Goal: Transaction & Acquisition: Download file/media

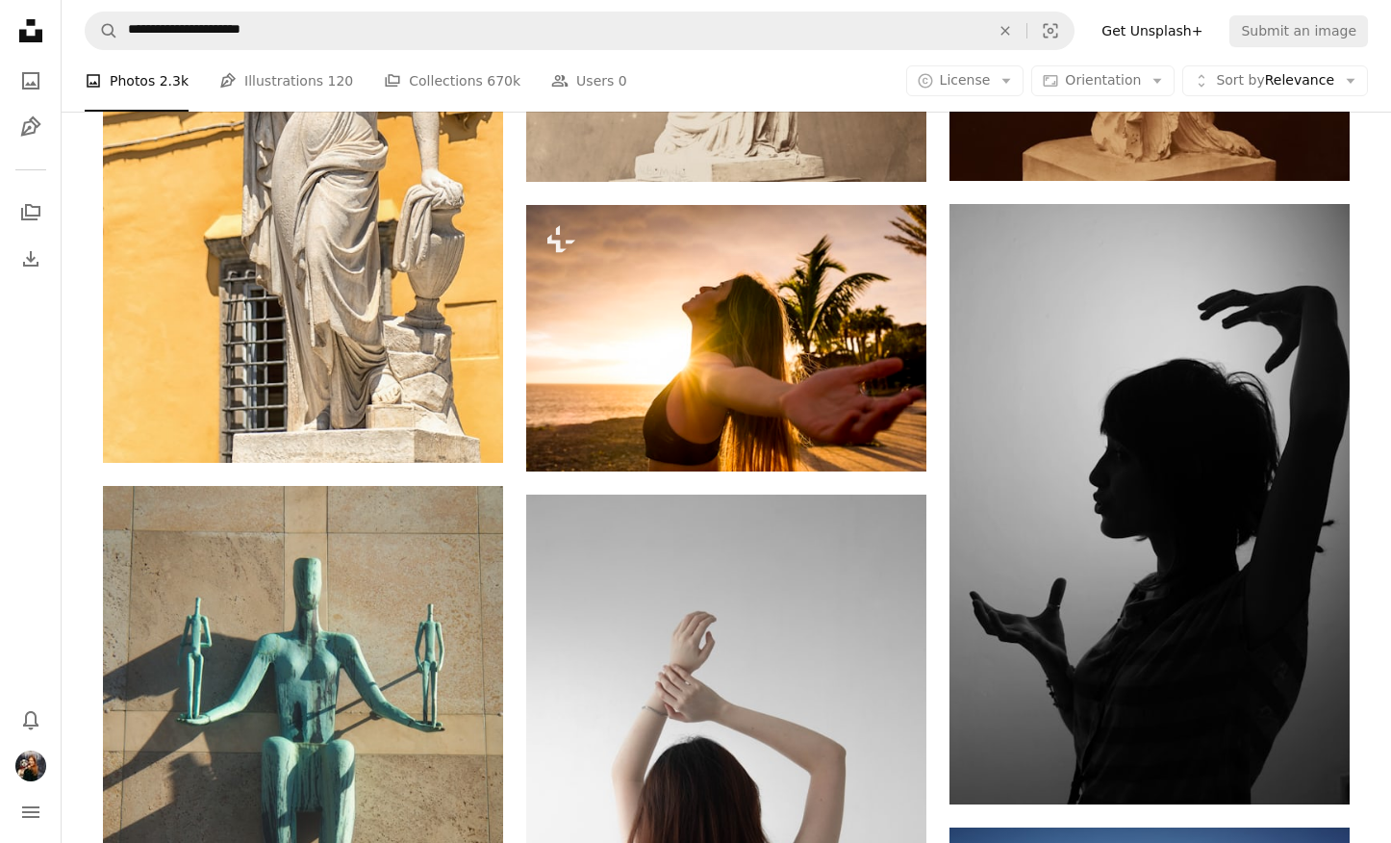
scroll to position [9718, 0]
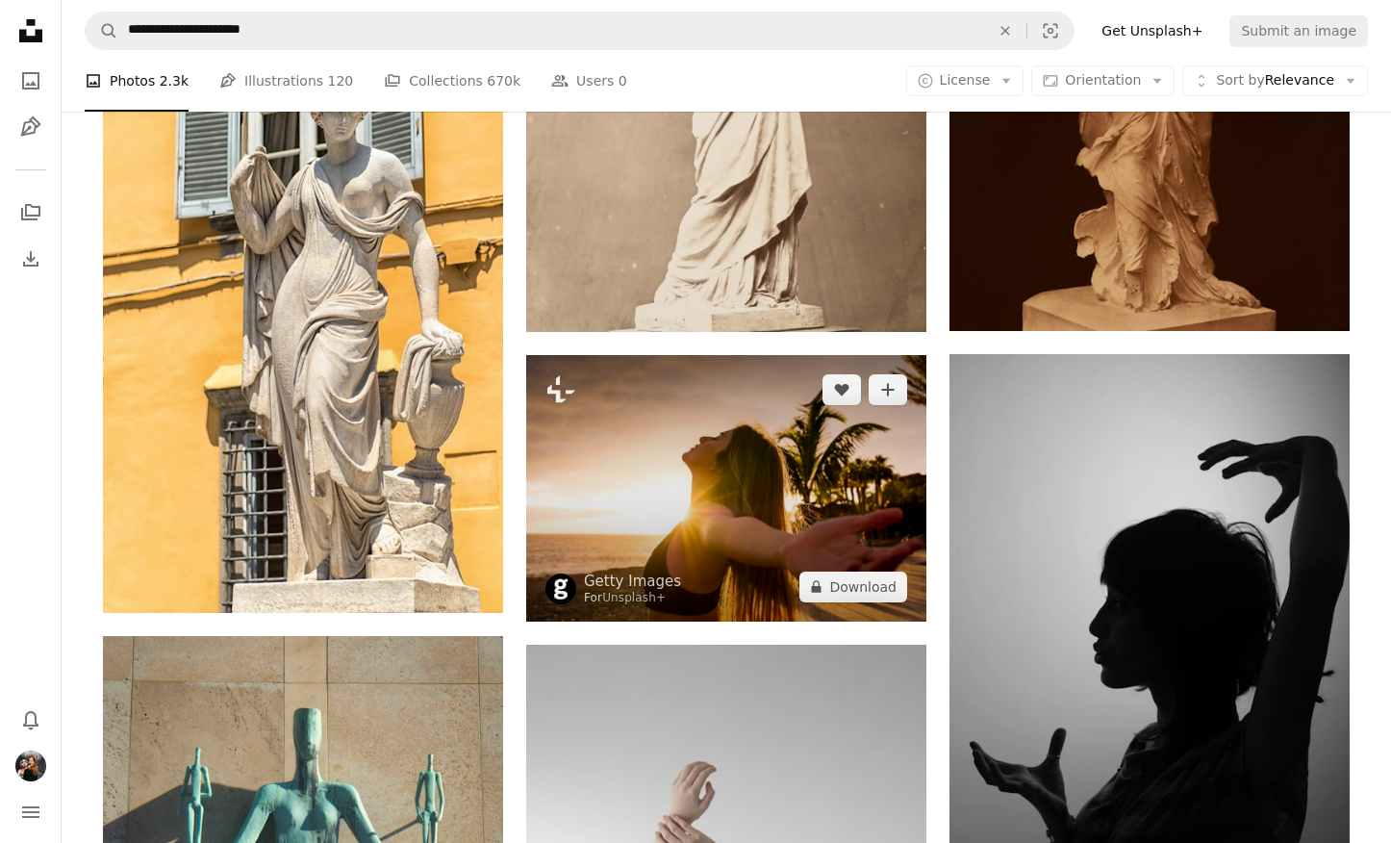
click at [865, 545] on img at bounding box center [726, 488] width 400 height 267
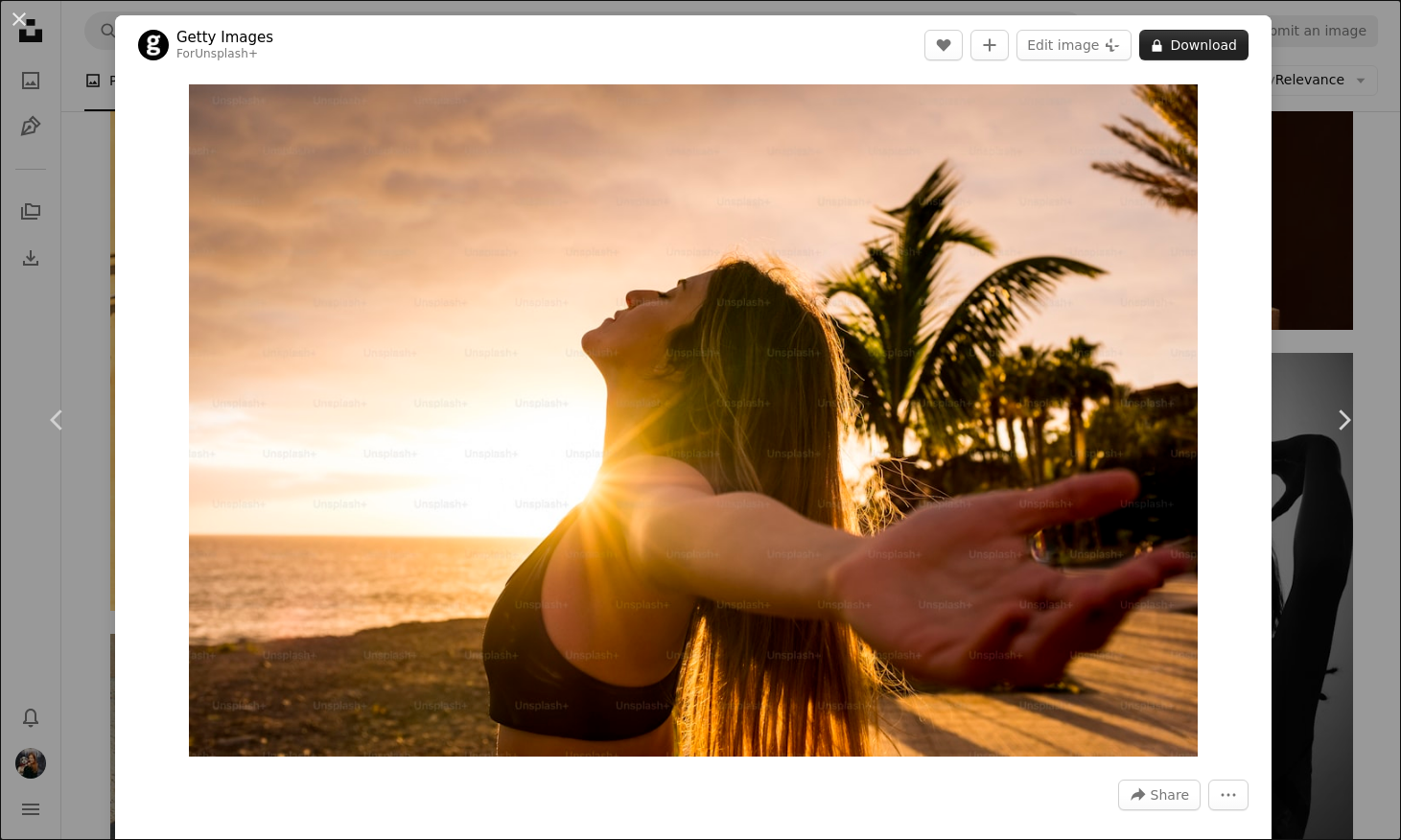
click at [1176, 49] on button "A lock Download" at bounding box center [1194, 45] width 110 height 31
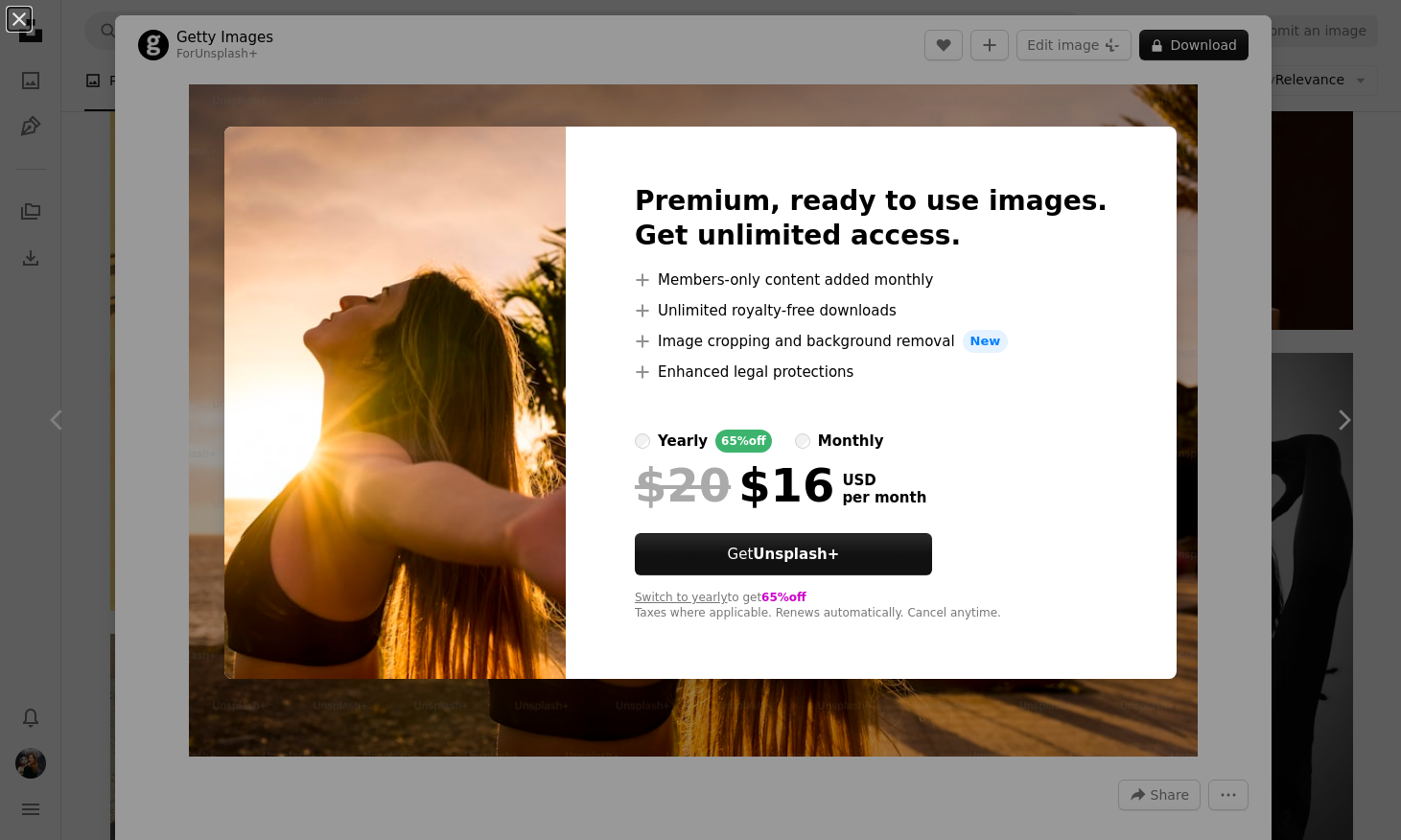
click at [1169, 231] on div "An X shape Premium, ready to use images. Get unlimited access. A plus sign Memb…" at bounding box center [700, 420] width 1401 height 840
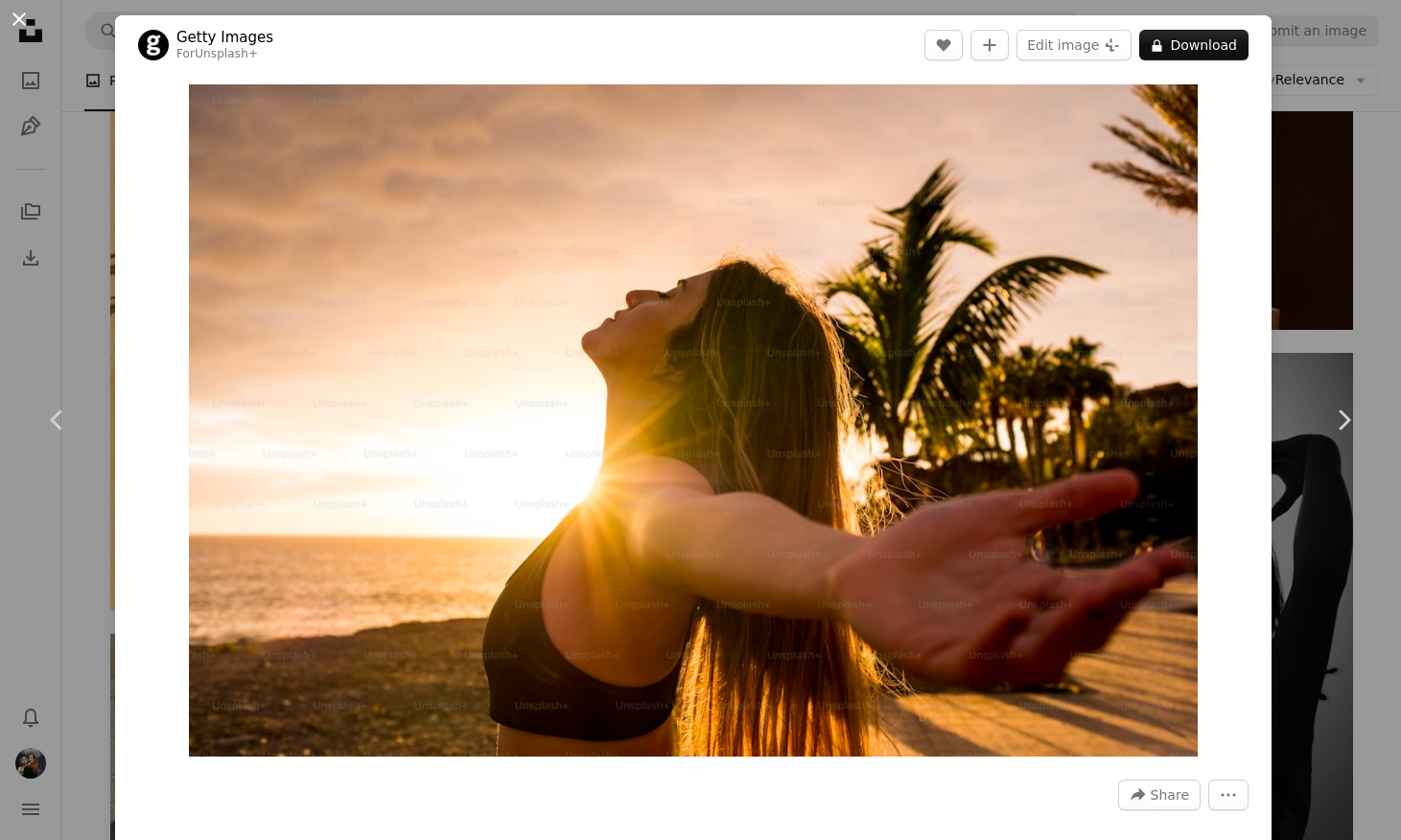
click at [13, 18] on button "An X shape" at bounding box center [19, 19] width 23 height 23
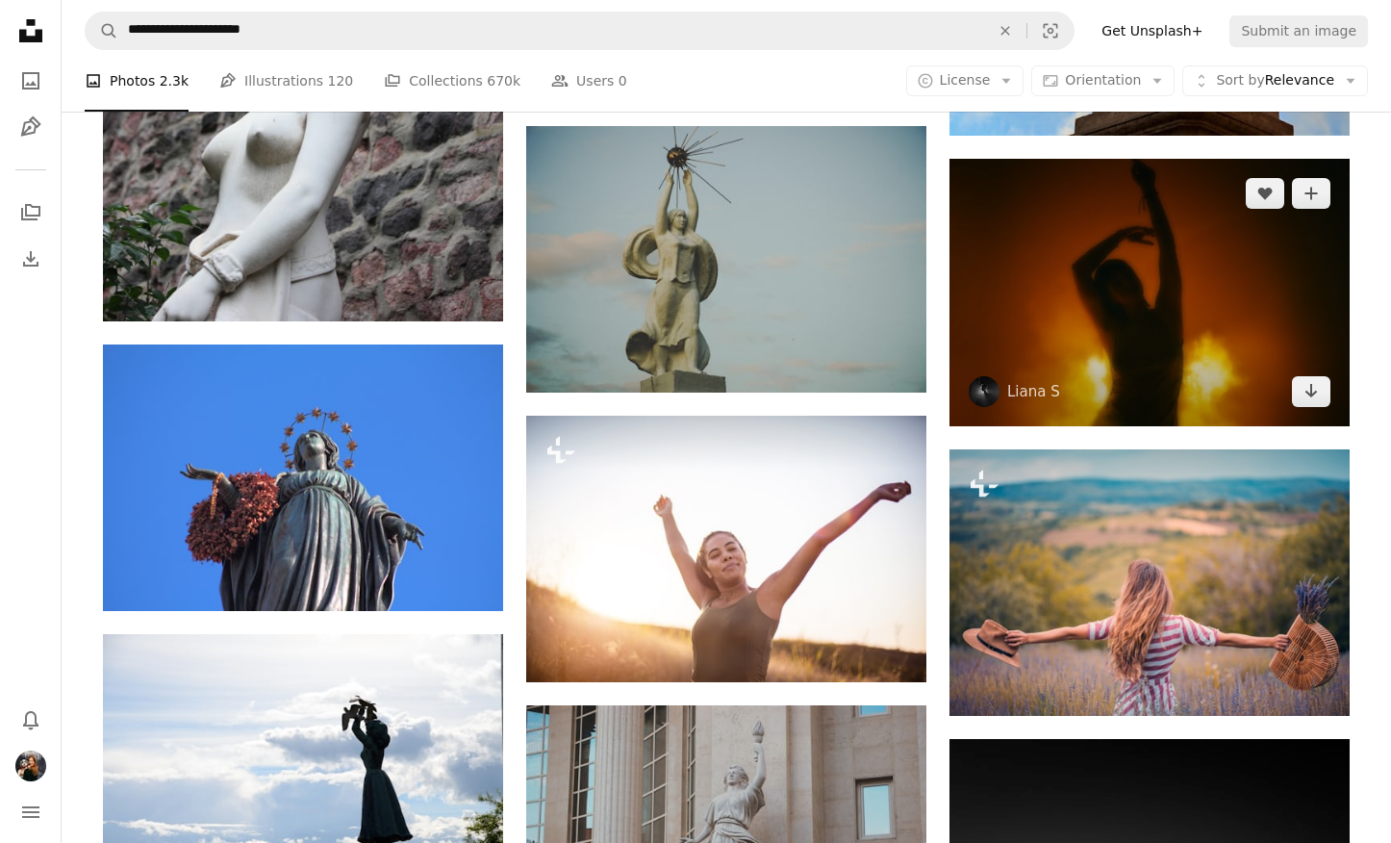
scroll to position [21382, 0]
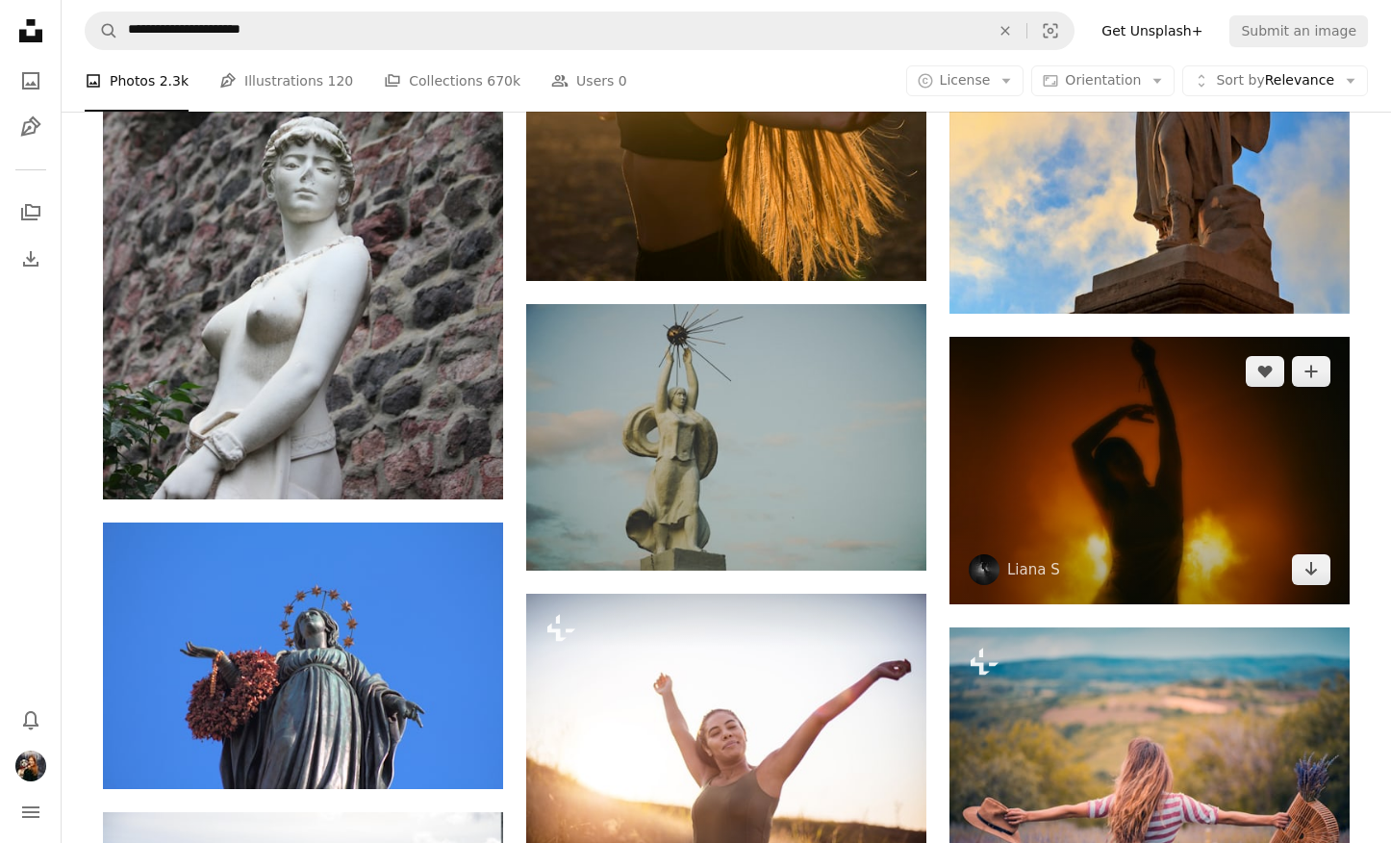
click at [1121, 406] on img at bounding box center [1150, 471] width 400 height 268
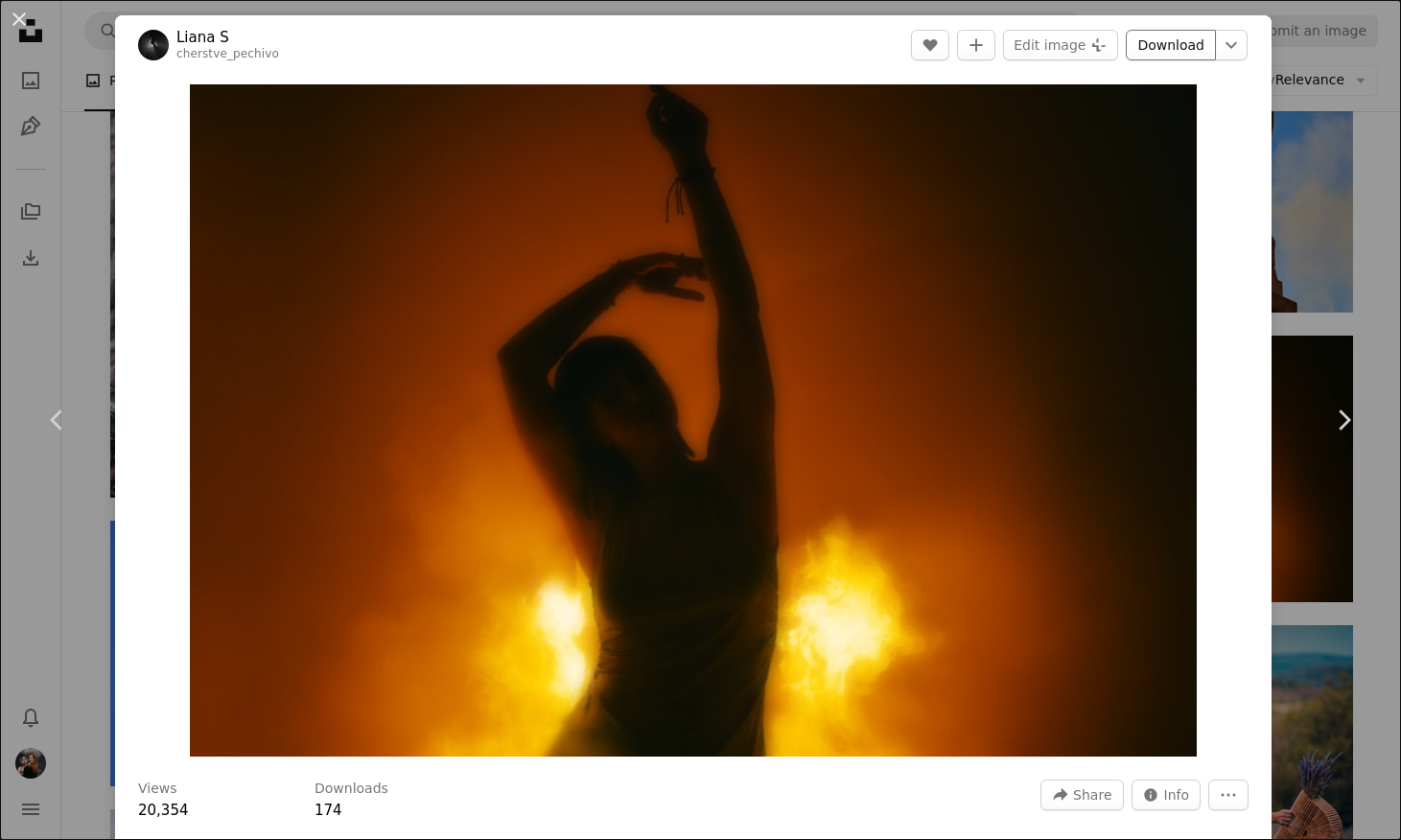
click at [1171, 44] on link "Download" at bounding box center [1171, 45] width 90 height 31
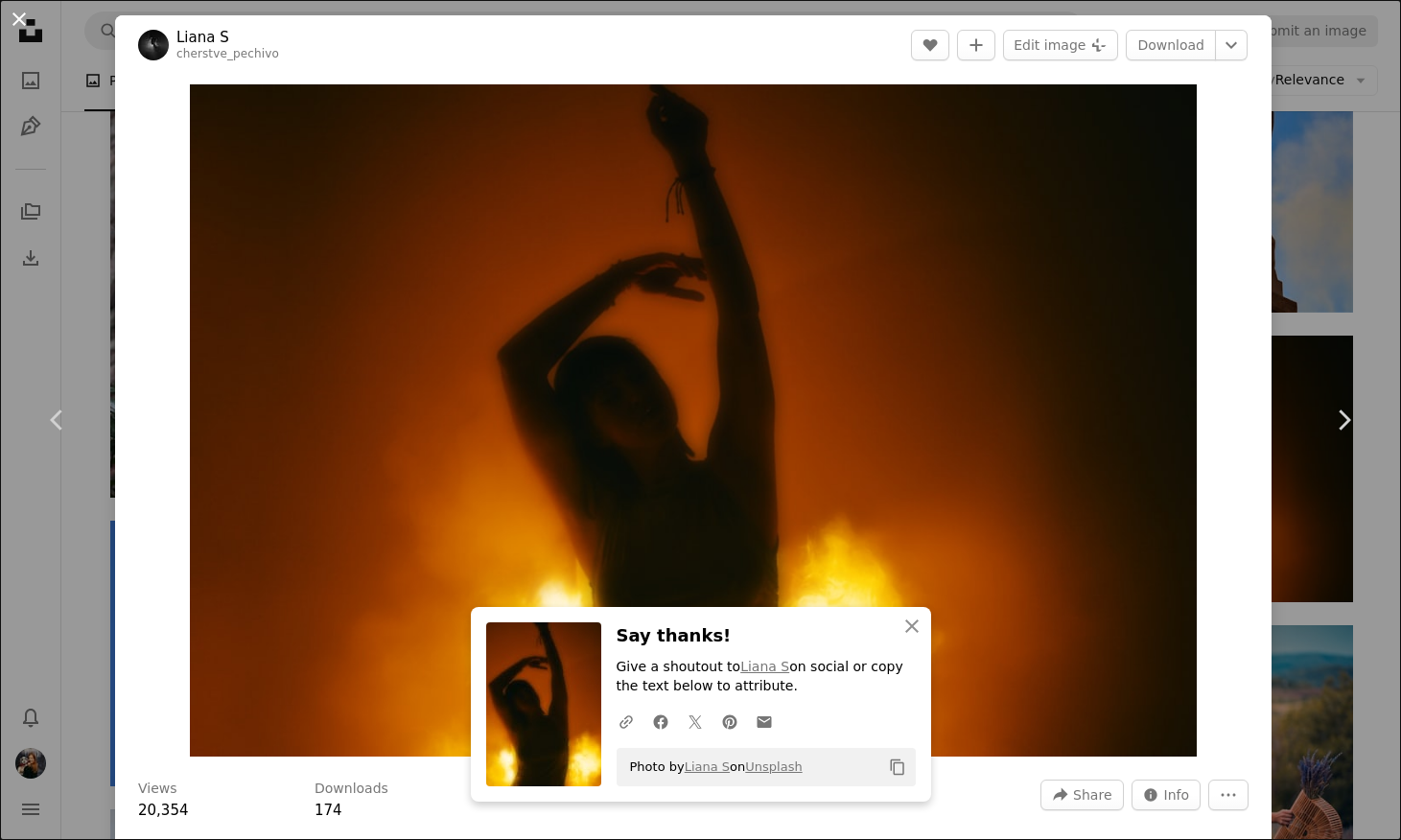
click at [15, 16] on button "An X shape" at bounding box center [19, 19] width 23 height 23
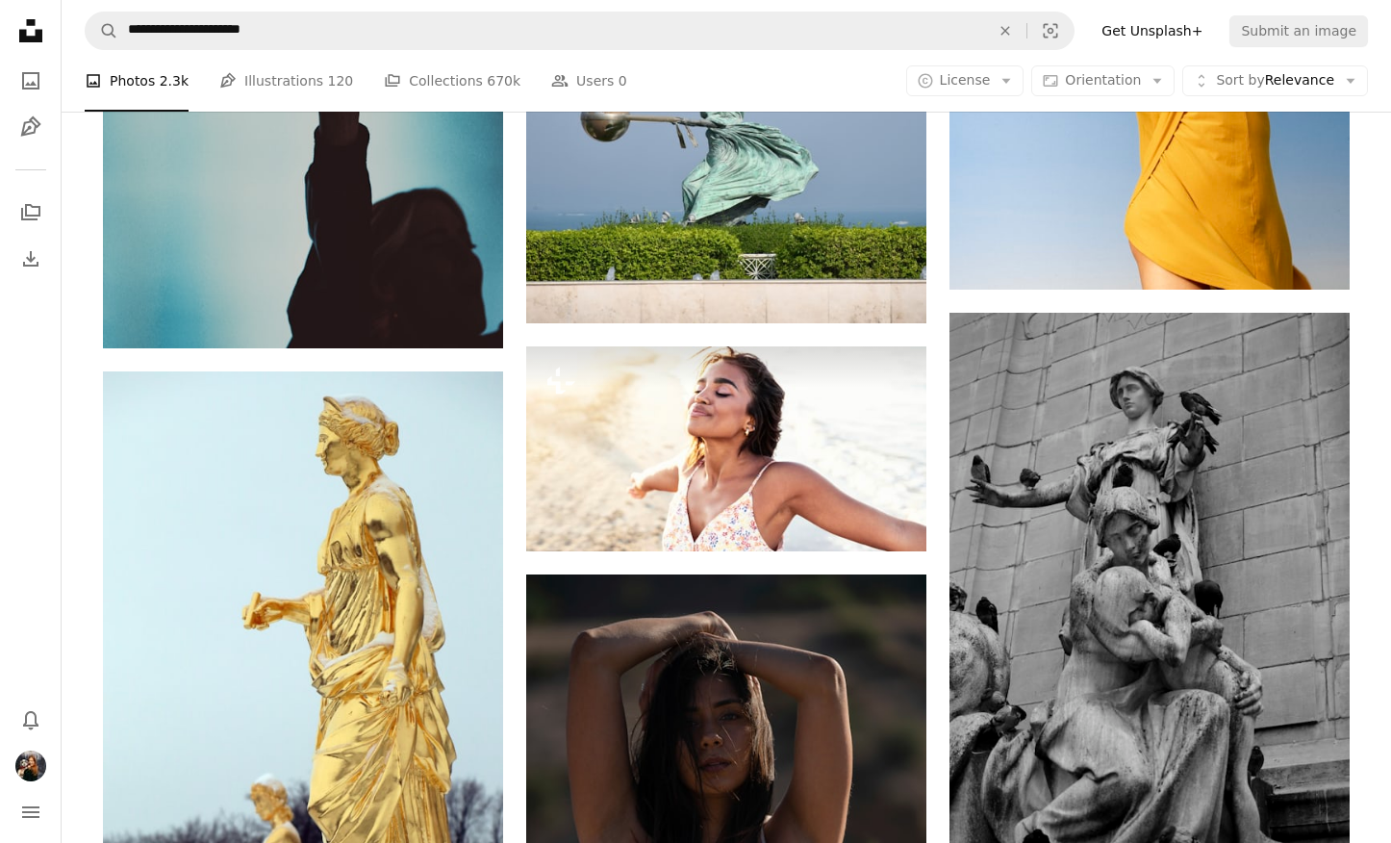
scroll to position [24397, 0]
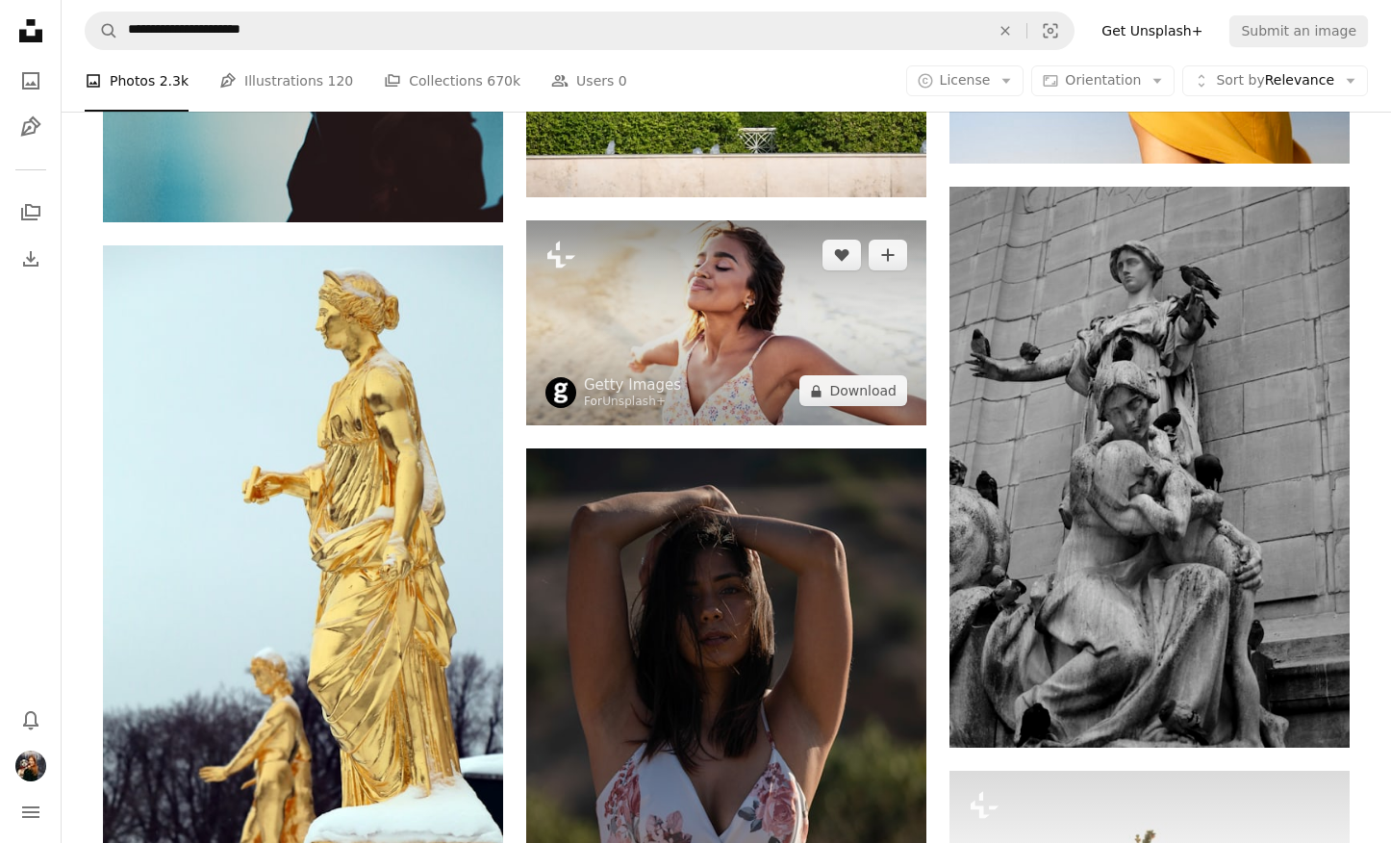
click at [729, 329] on img at bounding box center [726, 322] width 400 height 205
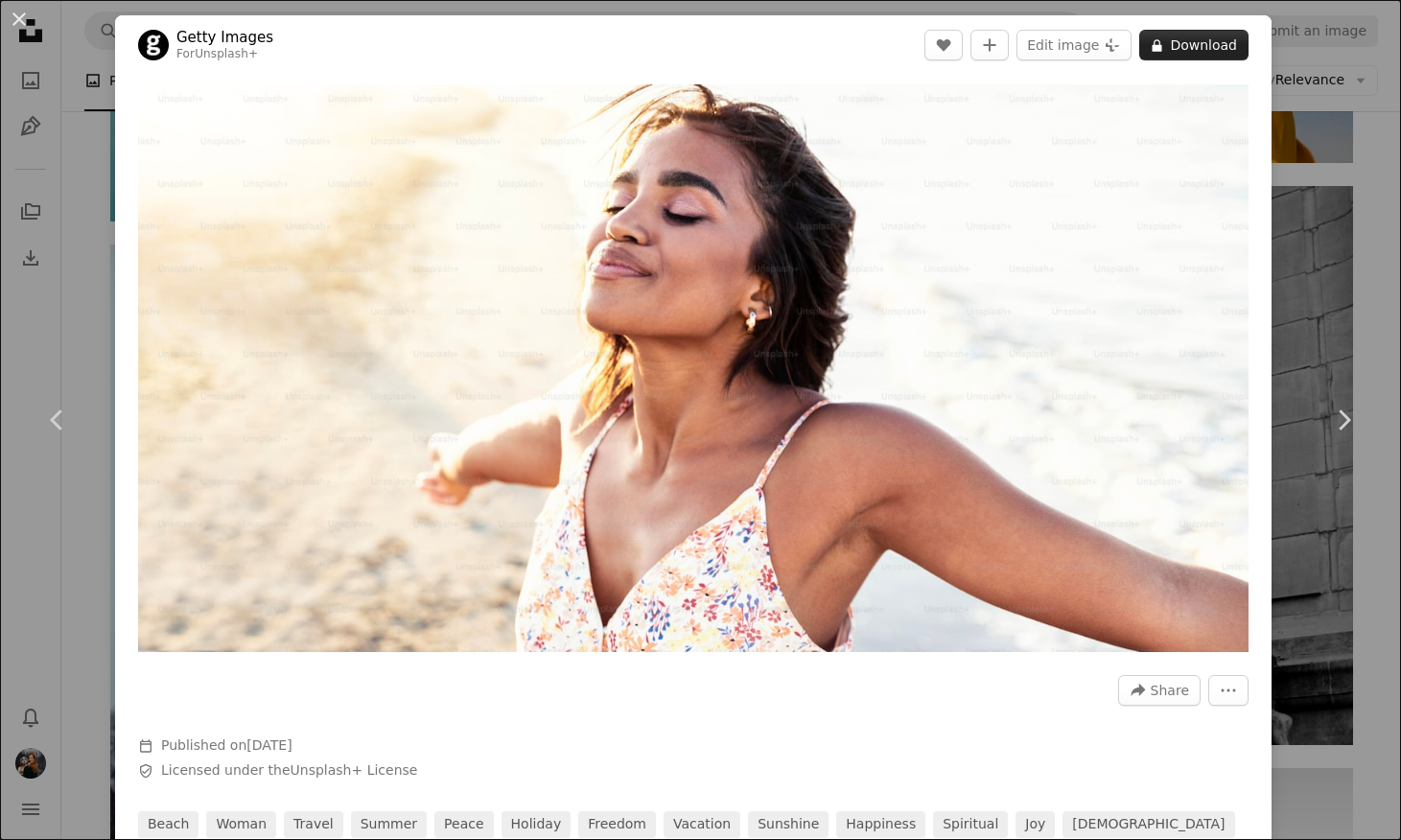
click at [1169, 49] on button "A lock Download" at bounding box center [1194, 45] width 110 height 31
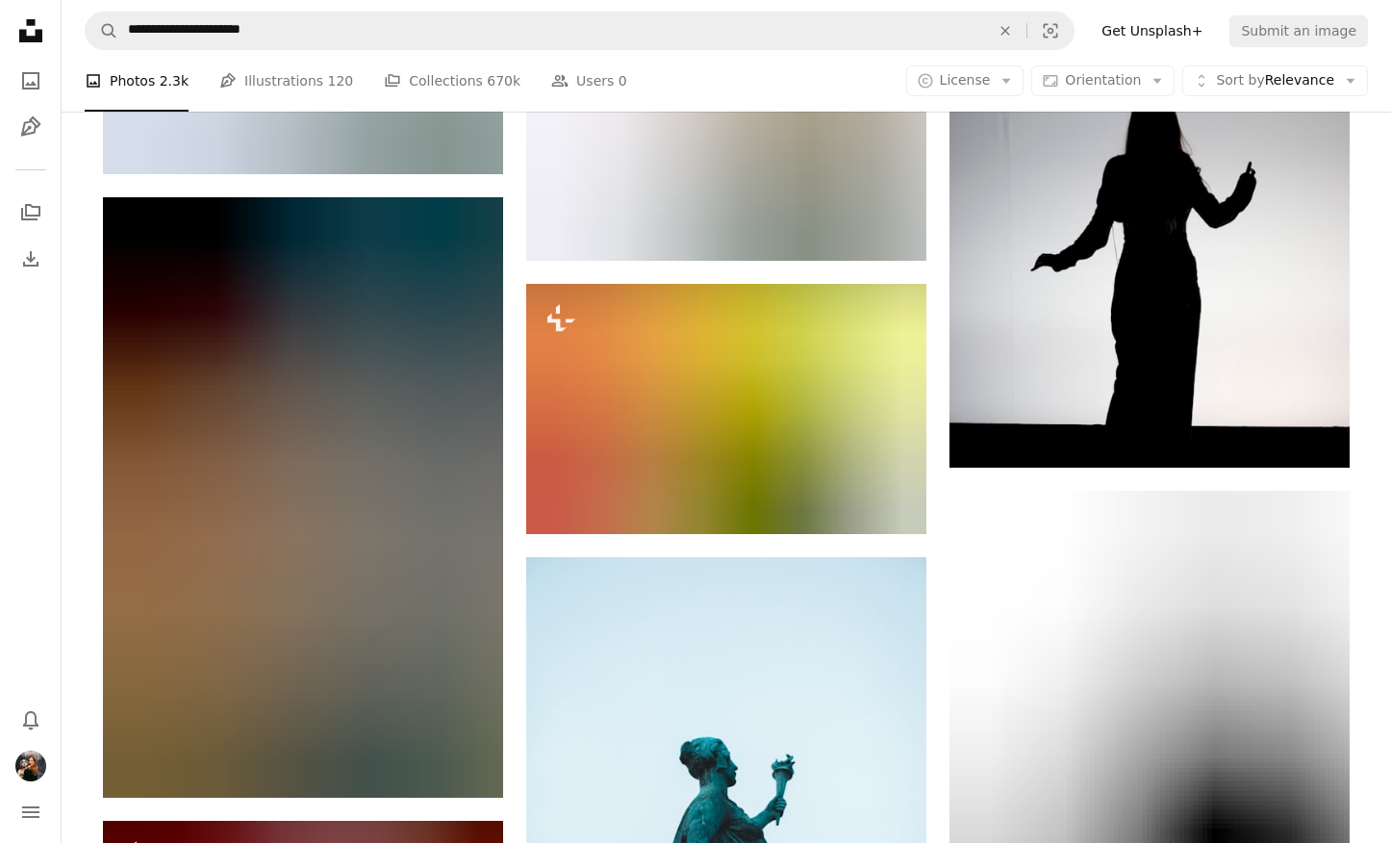
scroll to position [39895, 0]
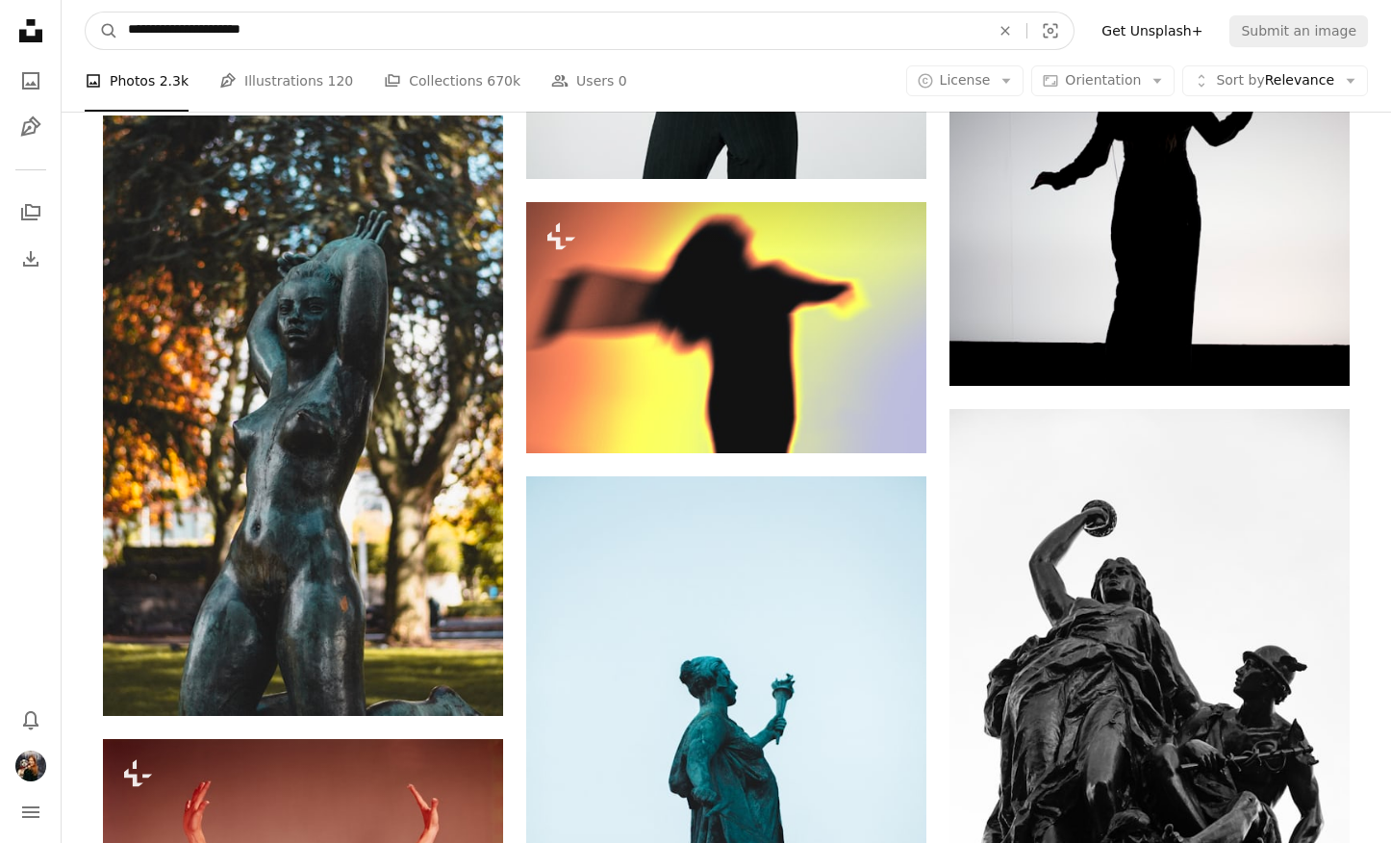
click at [439, 42] on input "**********" at bounding box center [551, 31] width 866 height 37
drag, startPoint x: 336, startPoint y: 33, endPoint x: 217, endPoint y: 26, distance: 119.5
click at [217, 26] on input "**********" at bounding box center [551, 31] width 866 height 37
type input "**********"
click button "A magnifying glass" at bounding box center [102, 31] width 33 height 37
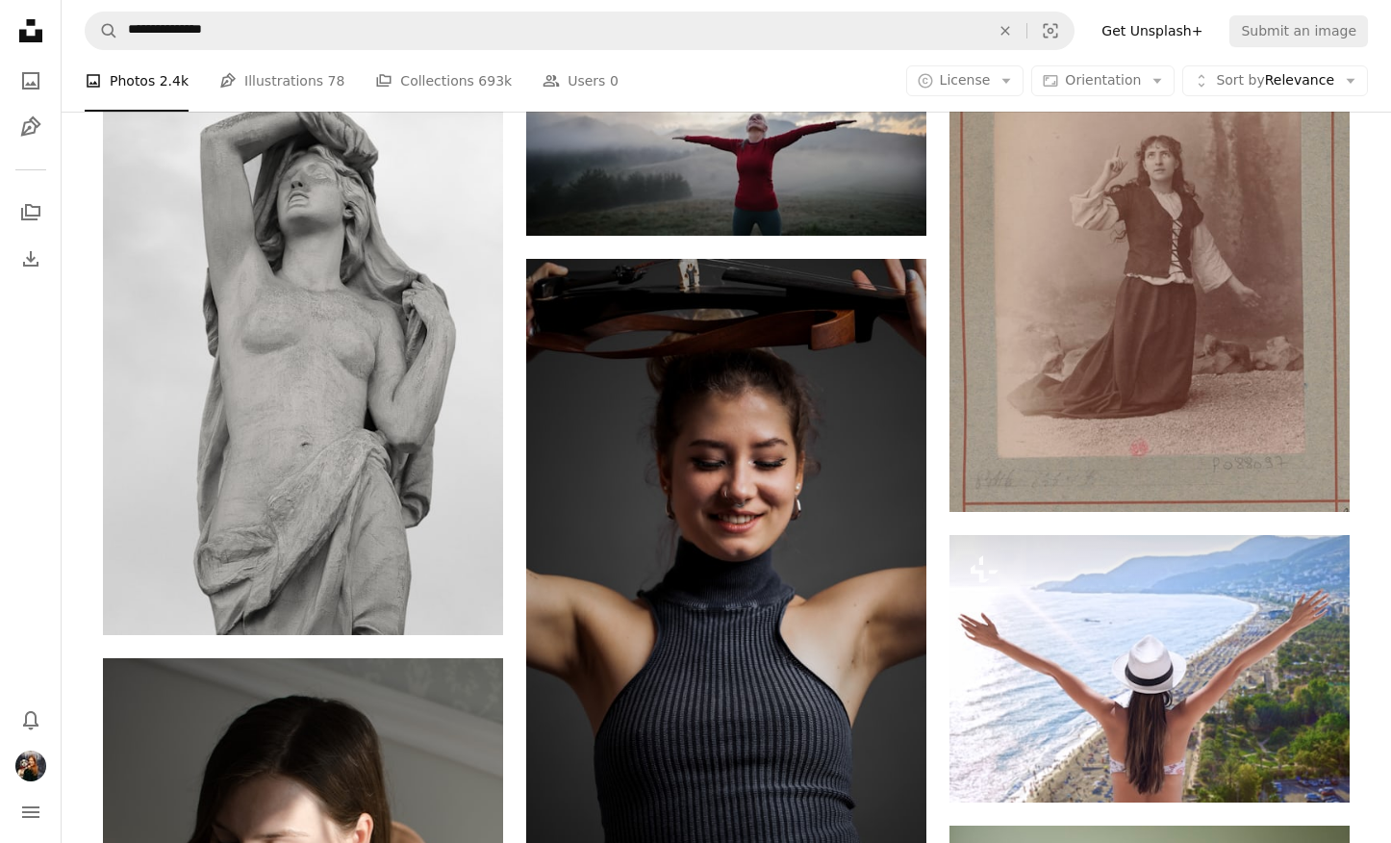
scroll to position [5937, 0]
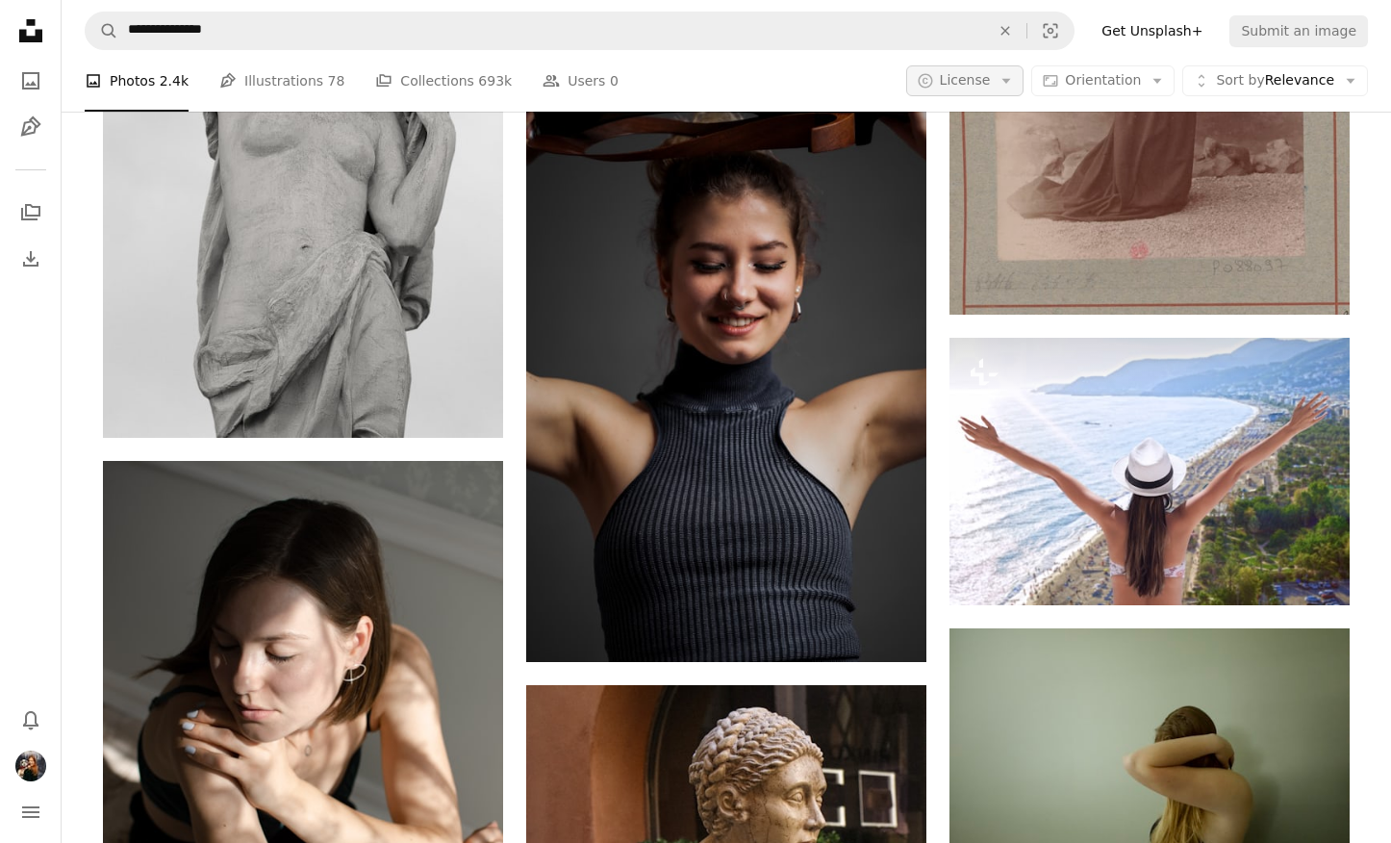
click at [1015, 78] on icon "Arrow down" at bounding box center [1006, 80] width 17 height 17
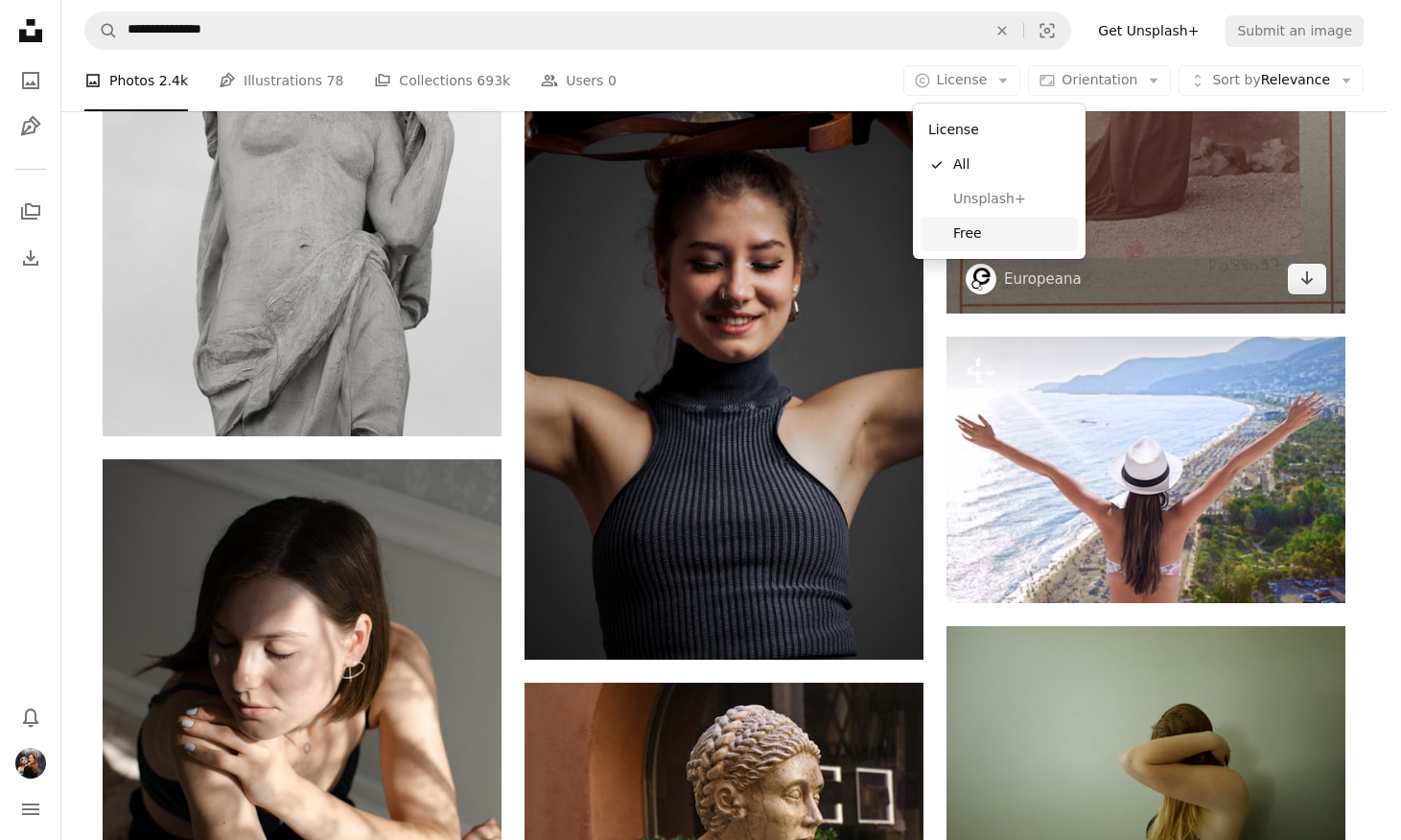
click at [990, 231] on span "Free" at bounding box center [1010, 233] width 117 height 19
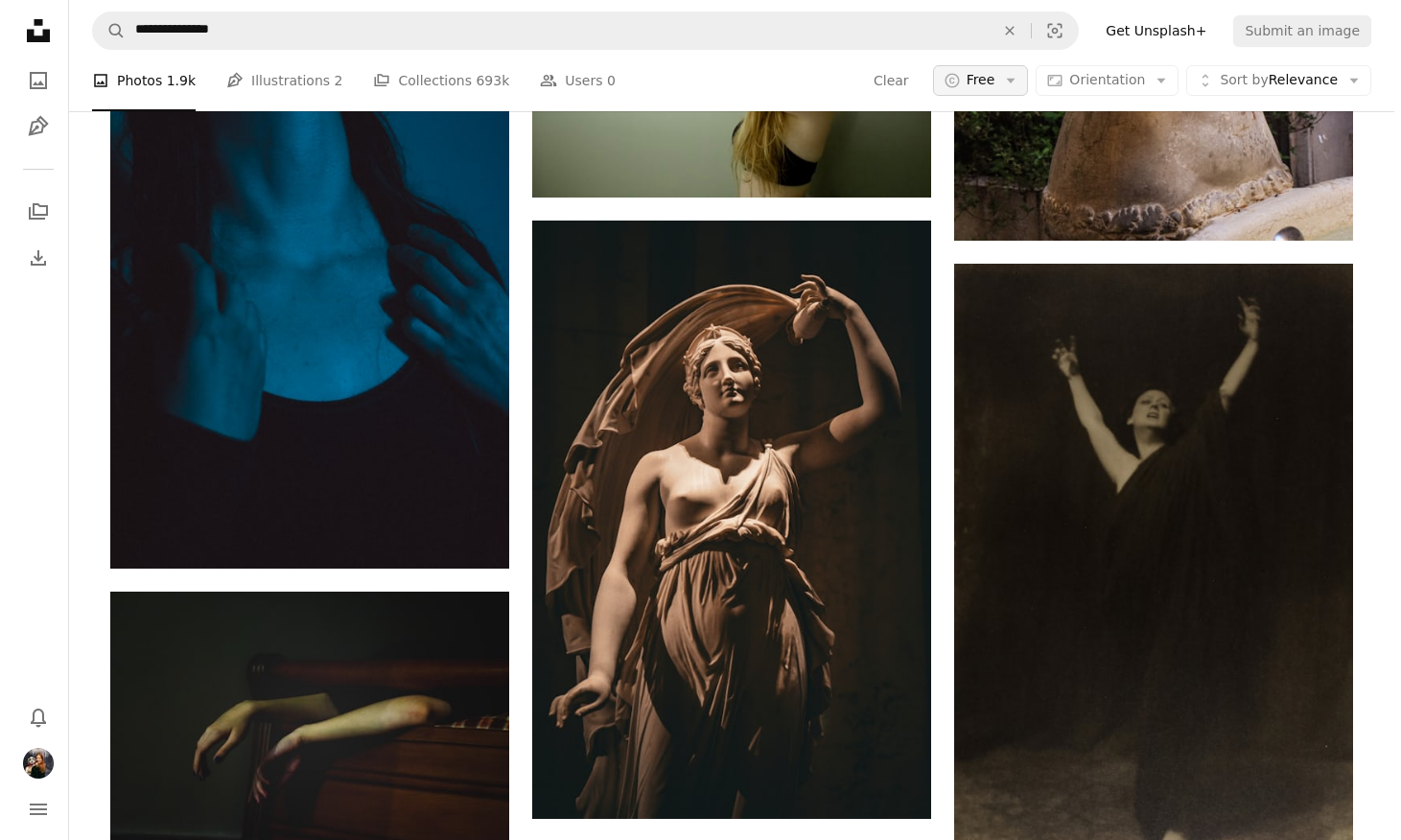
scroll to position [14982, 0]
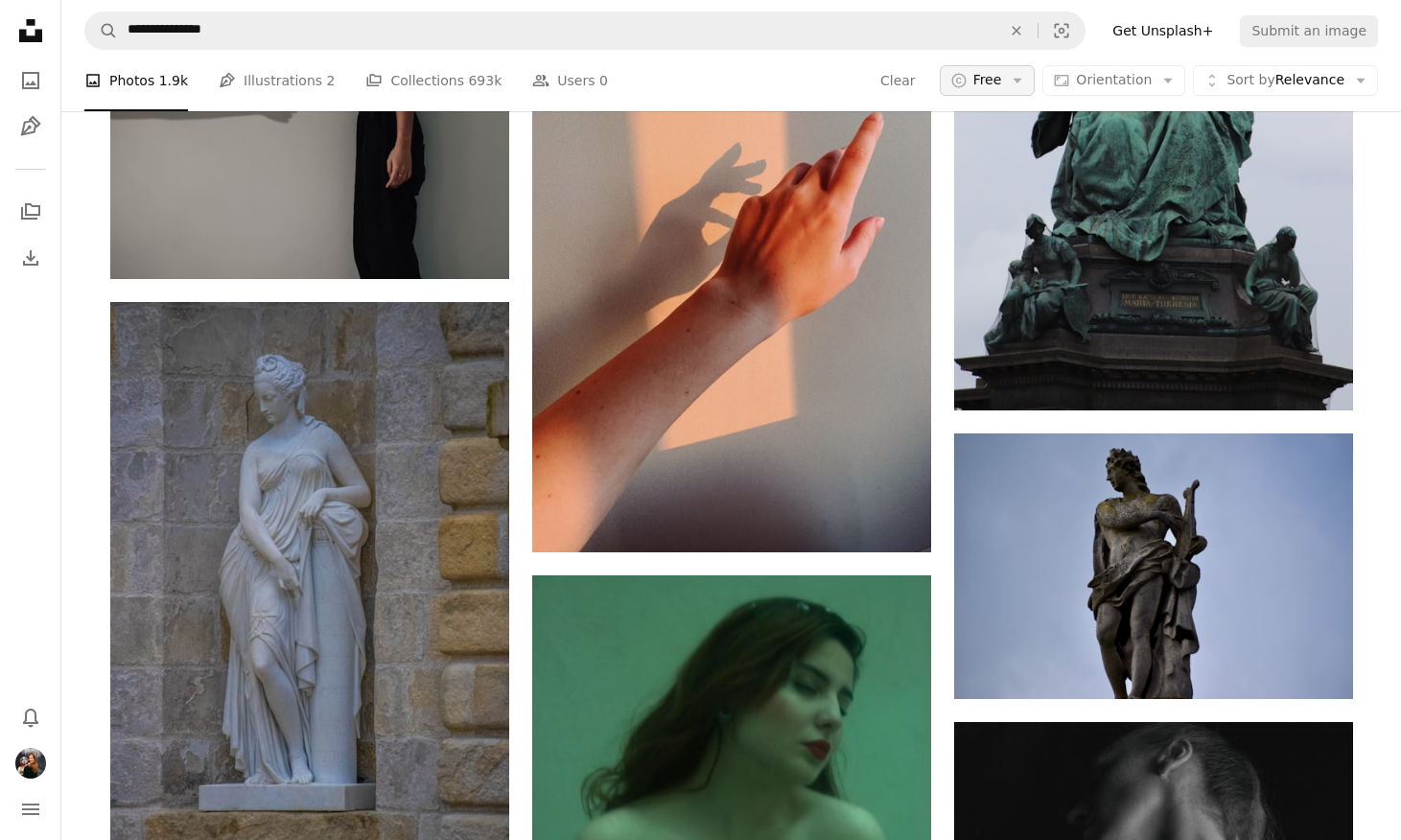
click at [990, 77] on span "Free" at bounding box center [987, 80] width 29 height 19
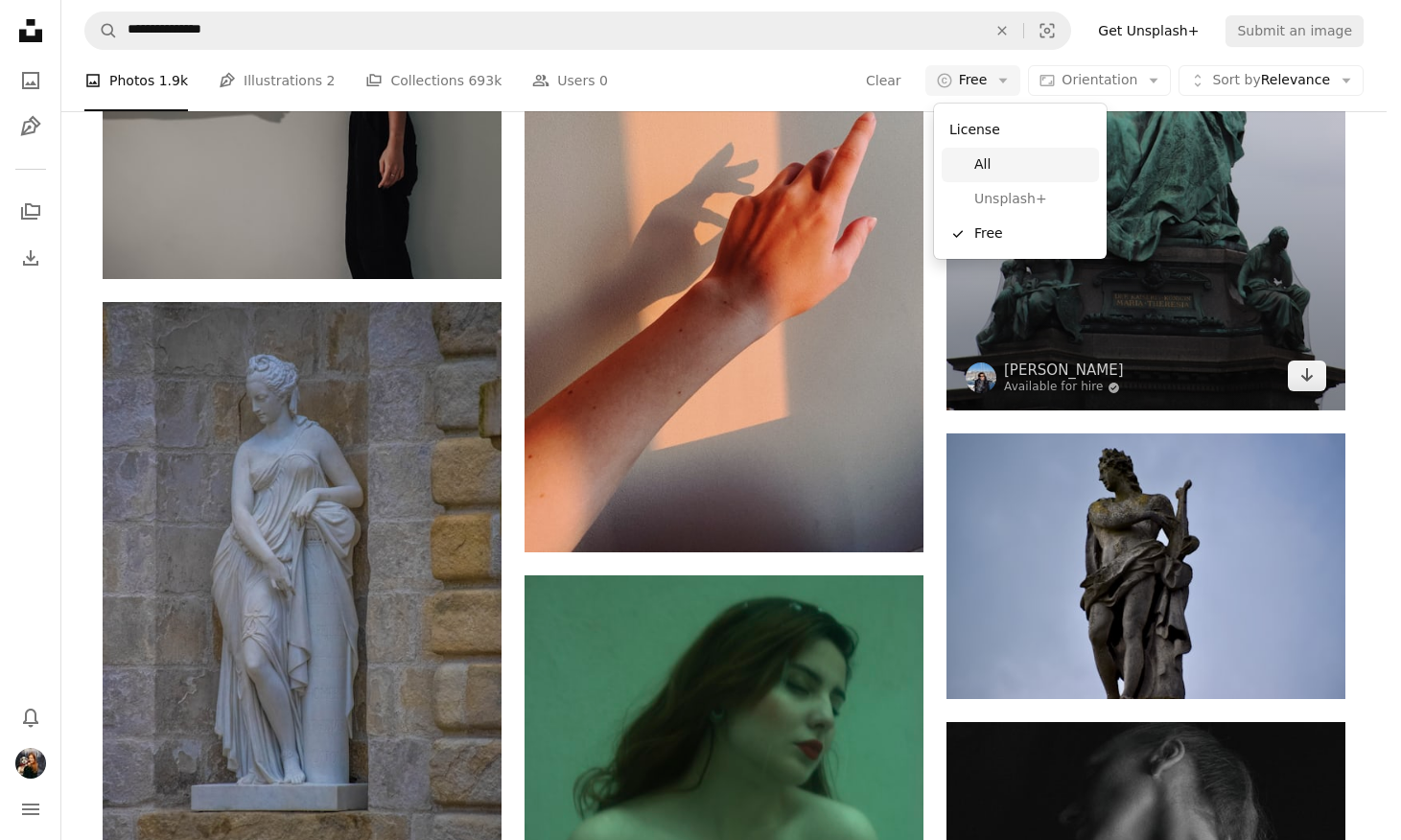
click at [1010, 165] on span "All" at bounding box center [1032, 164] width 117 height 19
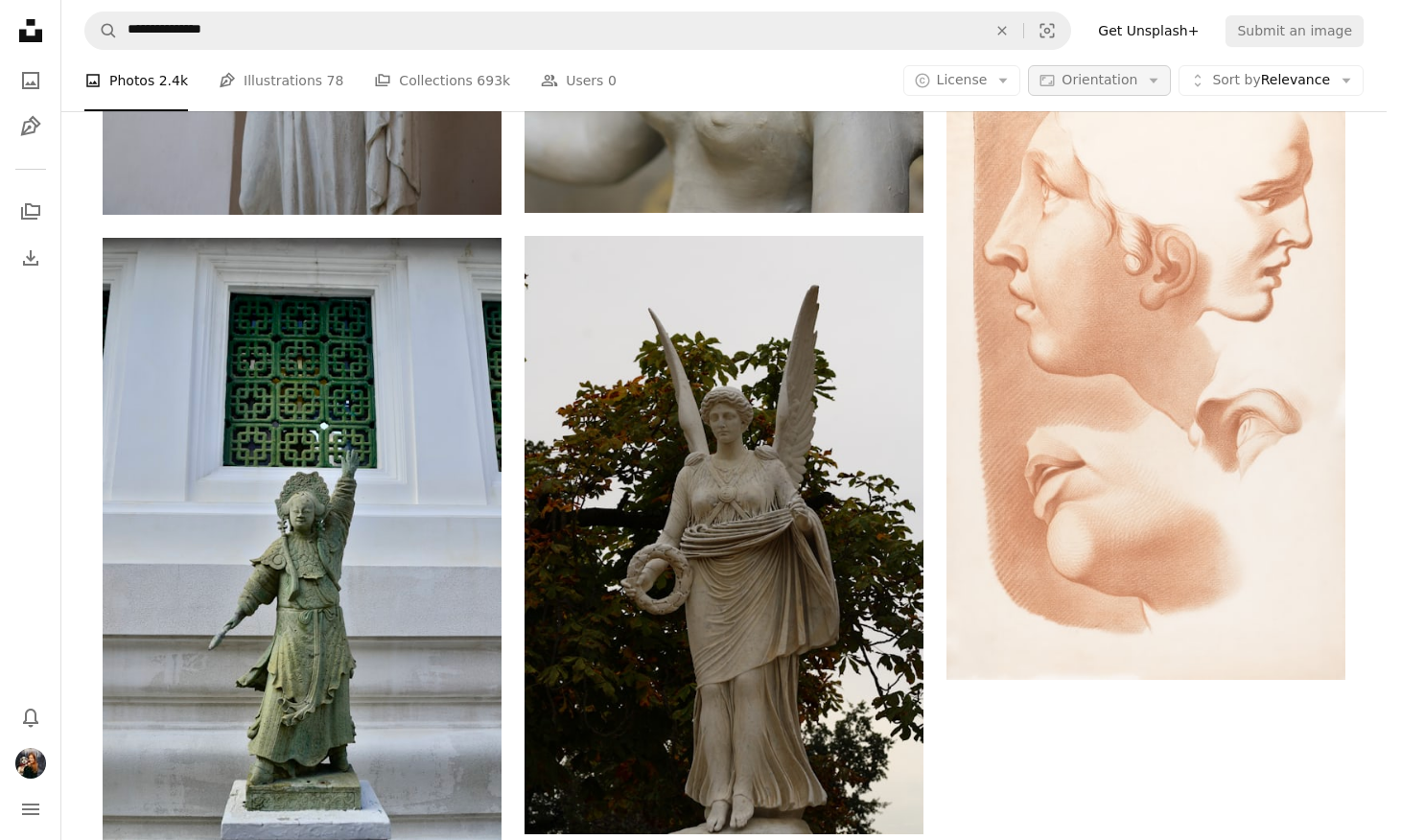
click at [1119, 90] on span "Orientation" at bounding box center [1099, 80] width 76 height 19
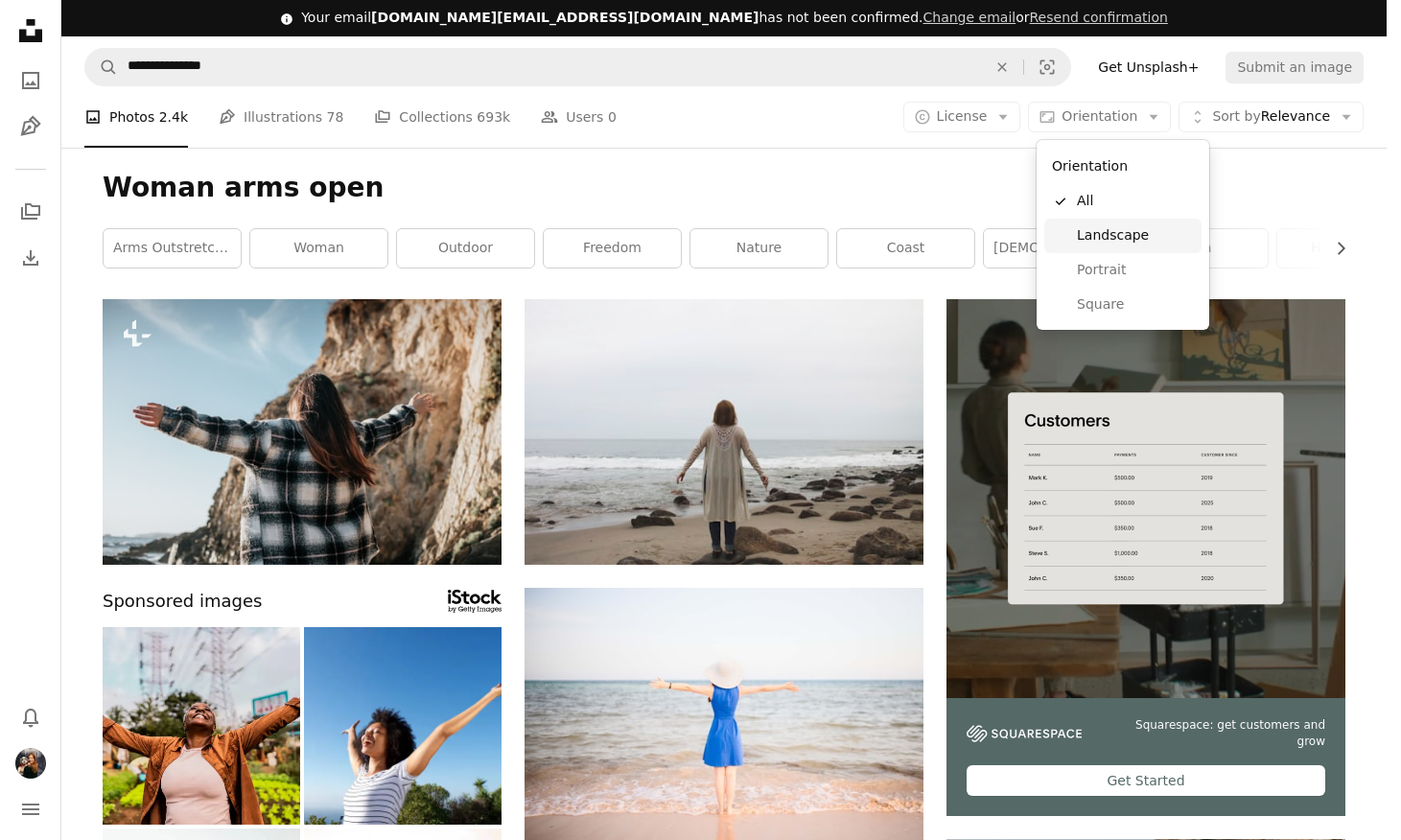
click at [1119, 238] on span "Landscape" at bounding box center [1135, 235] width 117 height 19
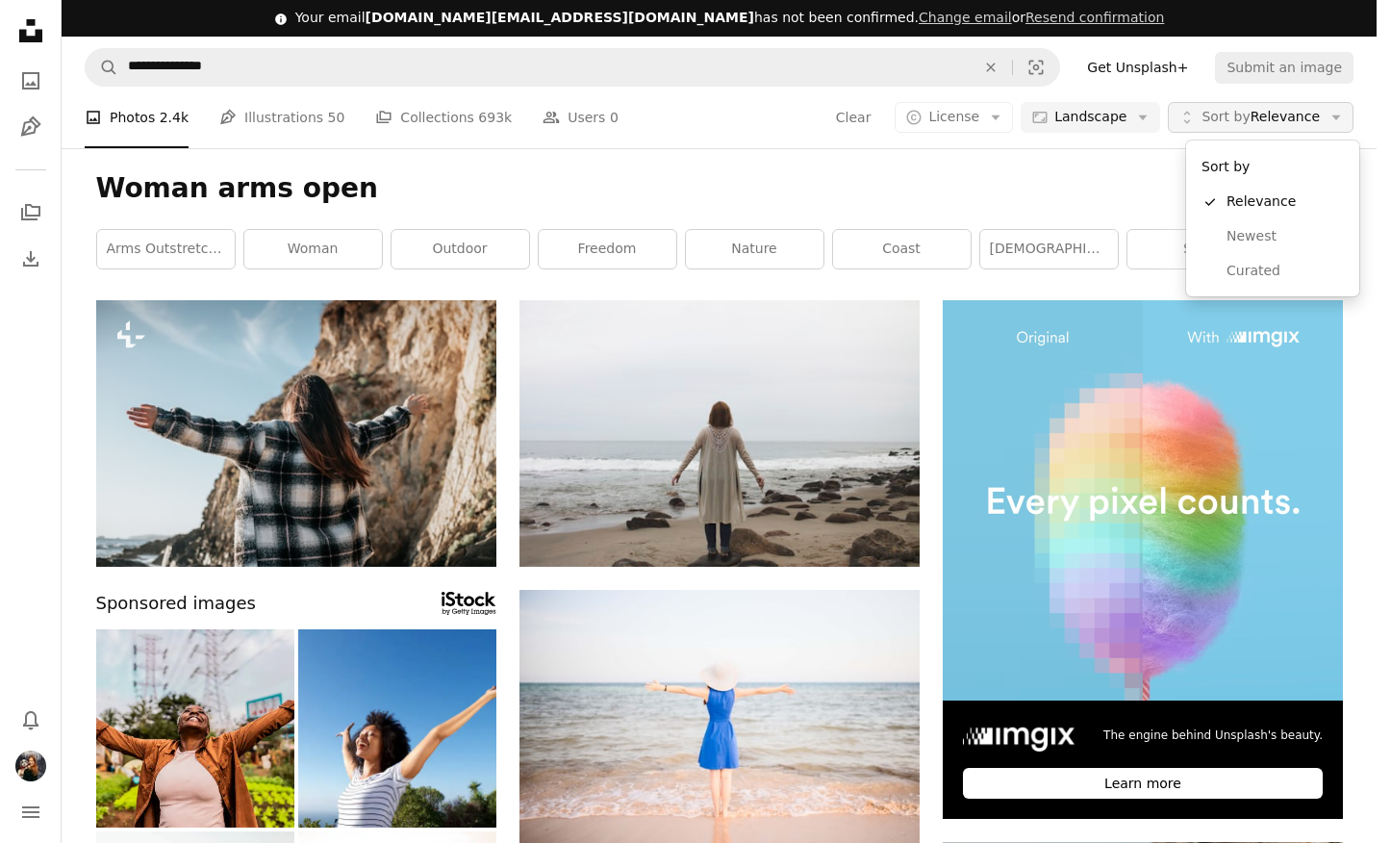
click at [1270, 122] on span "Sort by Relevance" at bounding box center [1261, 117] width 118 height 19
click at [942, 176] on body "**********" at bounding box center [688, 421] width 1377 height 843
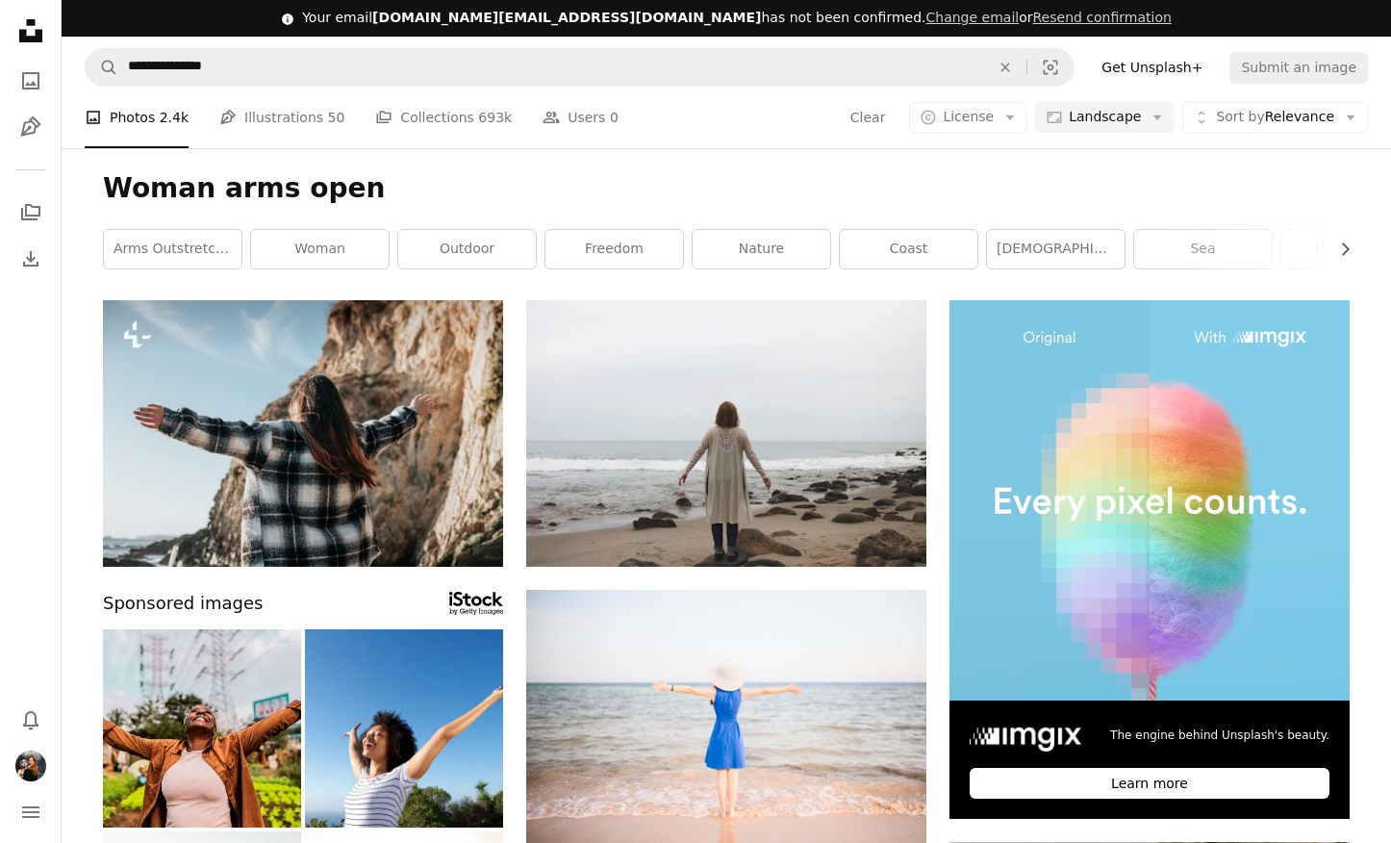
scroll to position [6677, 0]
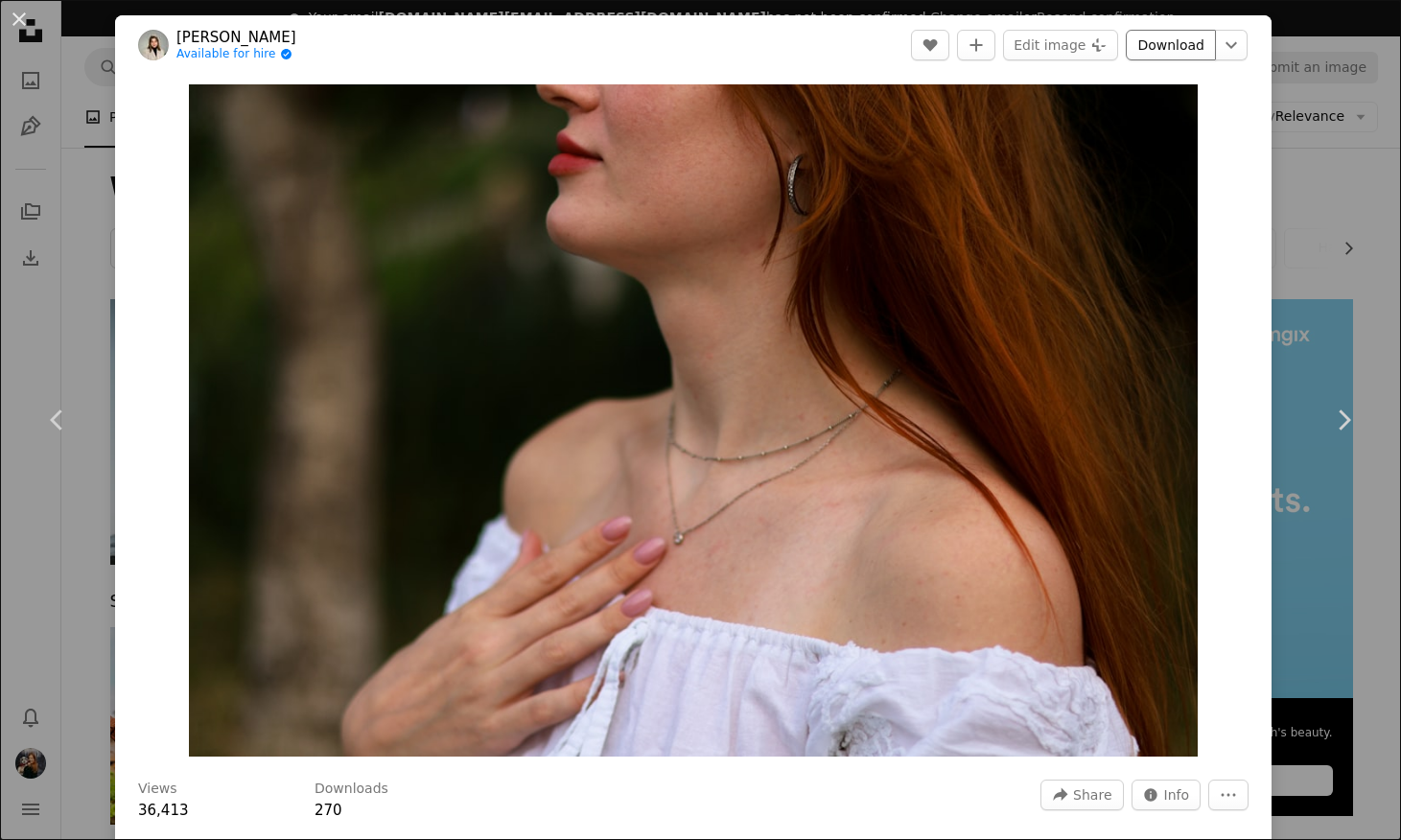
click at [1161, 46] on link "Download" at bounding box center [1171, 45] width 90 height 31
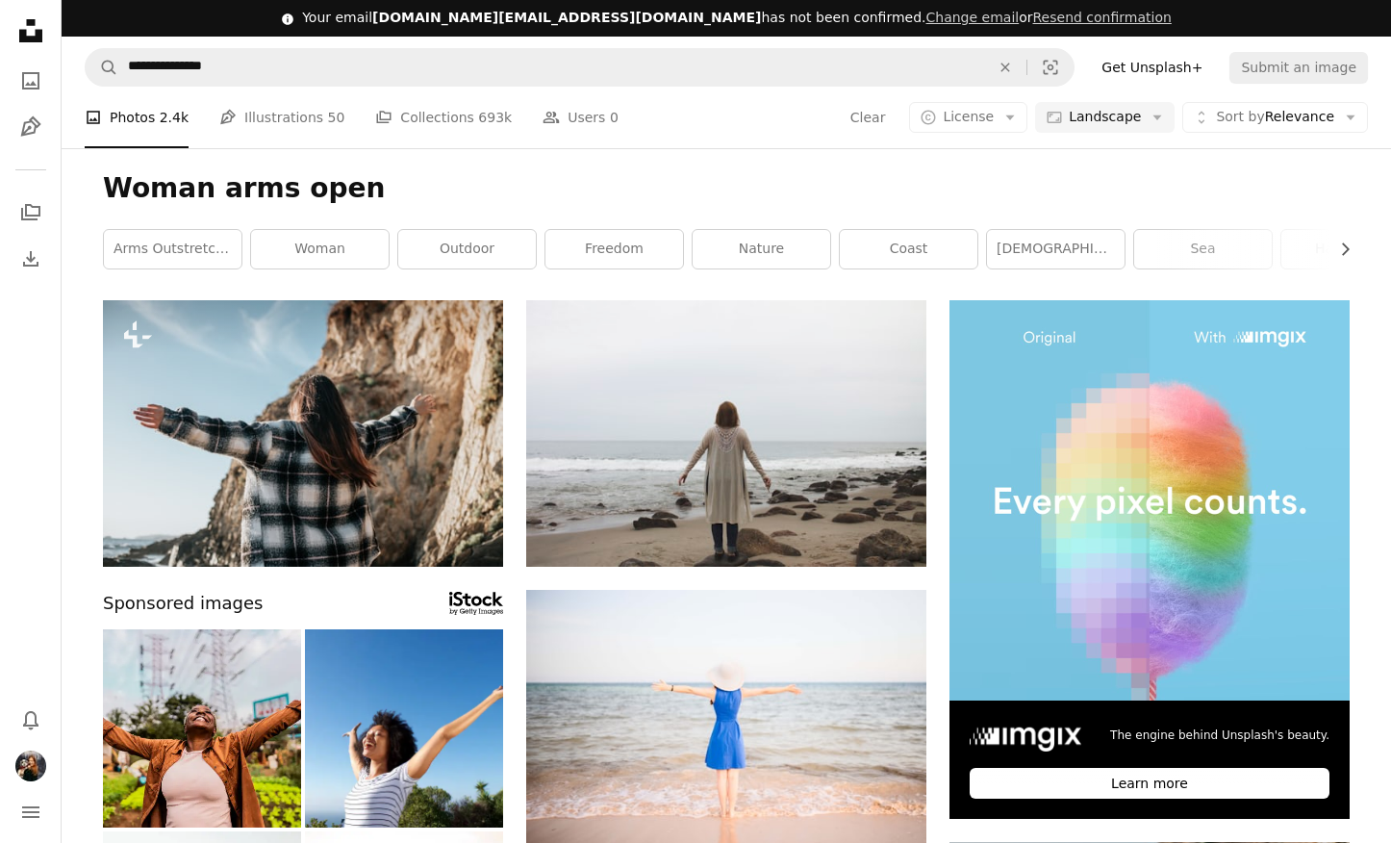
scroll to position [21470, 0]
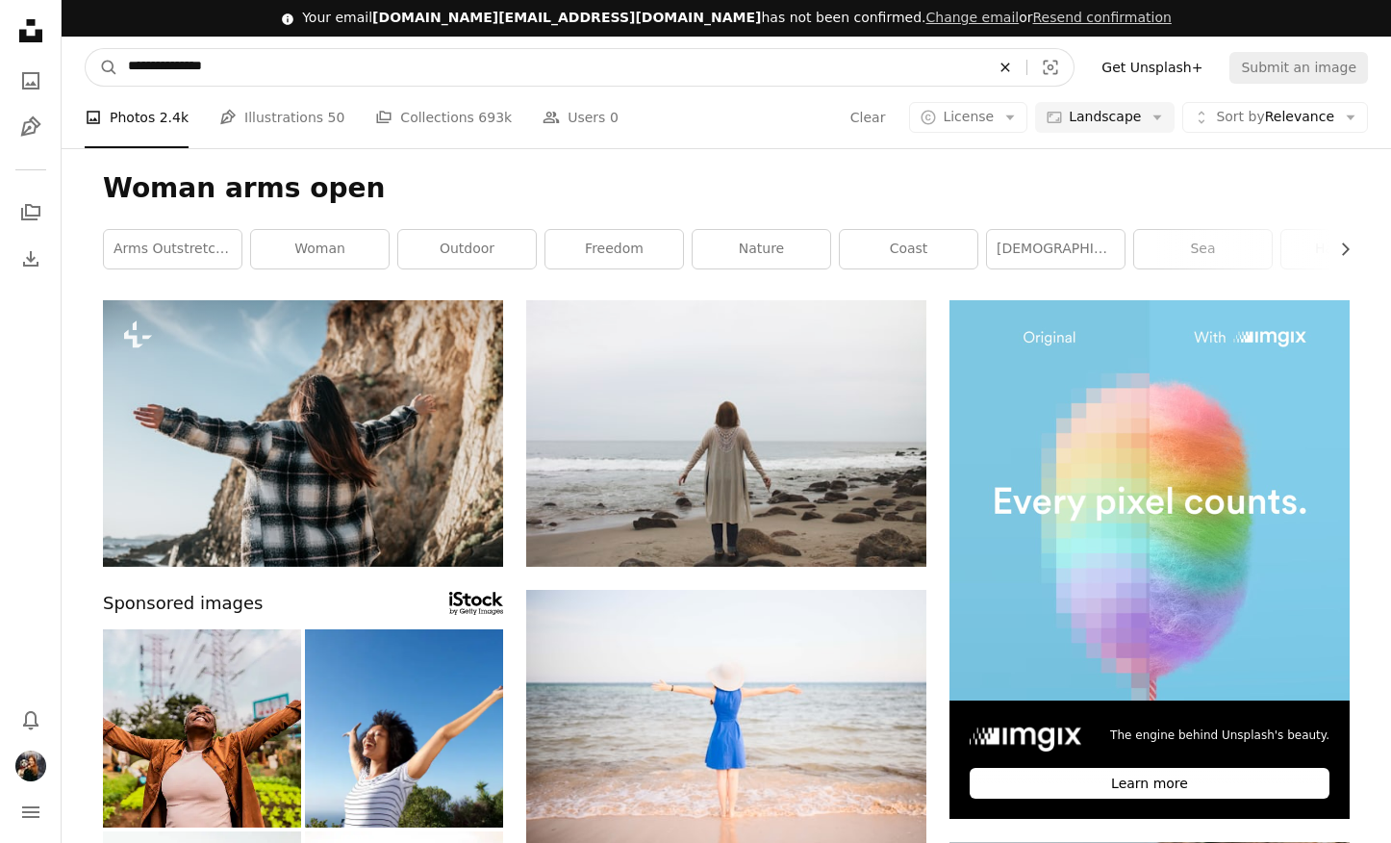
click at [1010, 63] on icon "Find visuals sitewide" at bounding box center [1006, 67] width 9 height 9
type input "**********"
click button "A magnifying glass" at bounding box center [102, 67] width 33 height 37
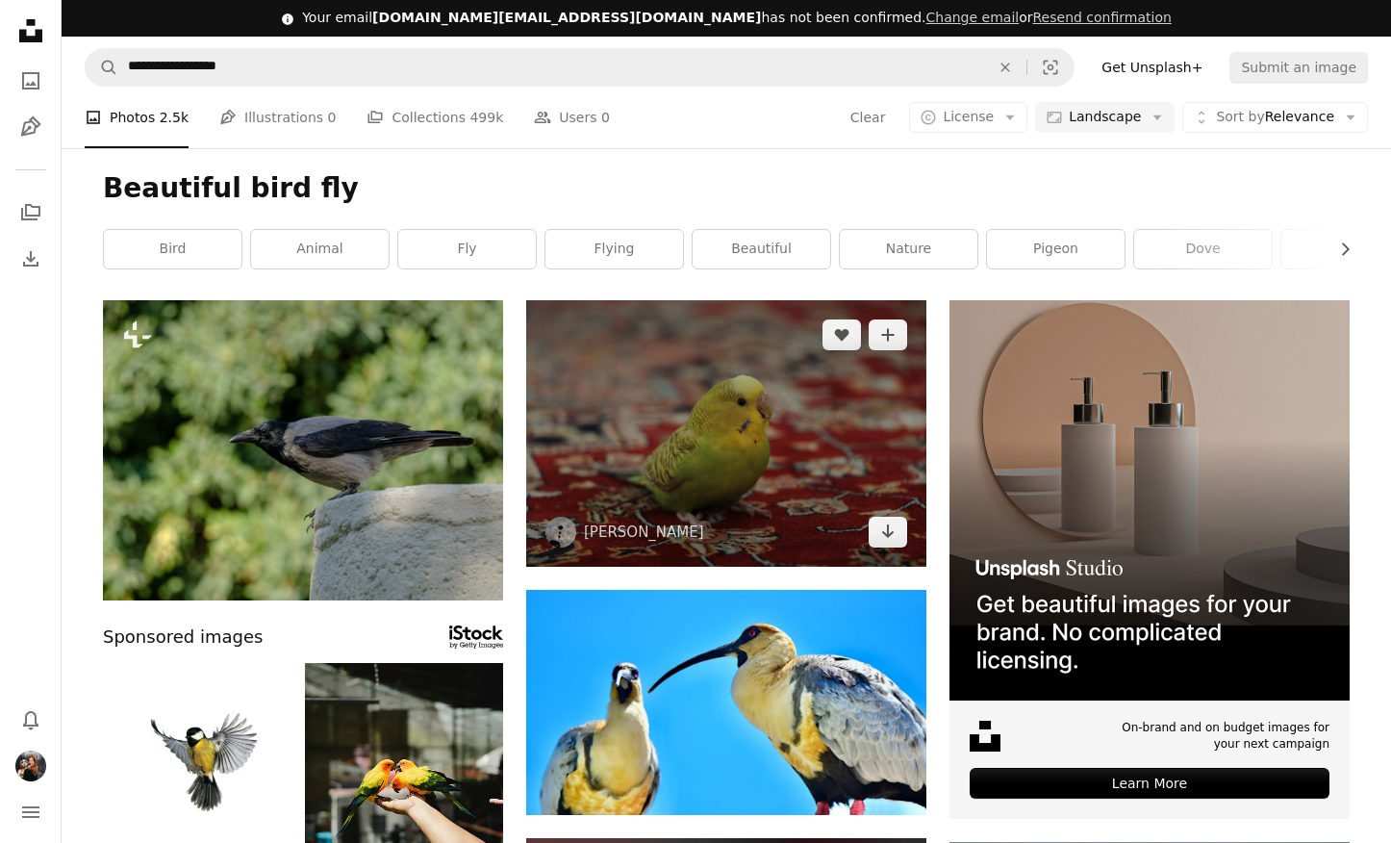
scroll to position [651, 0]
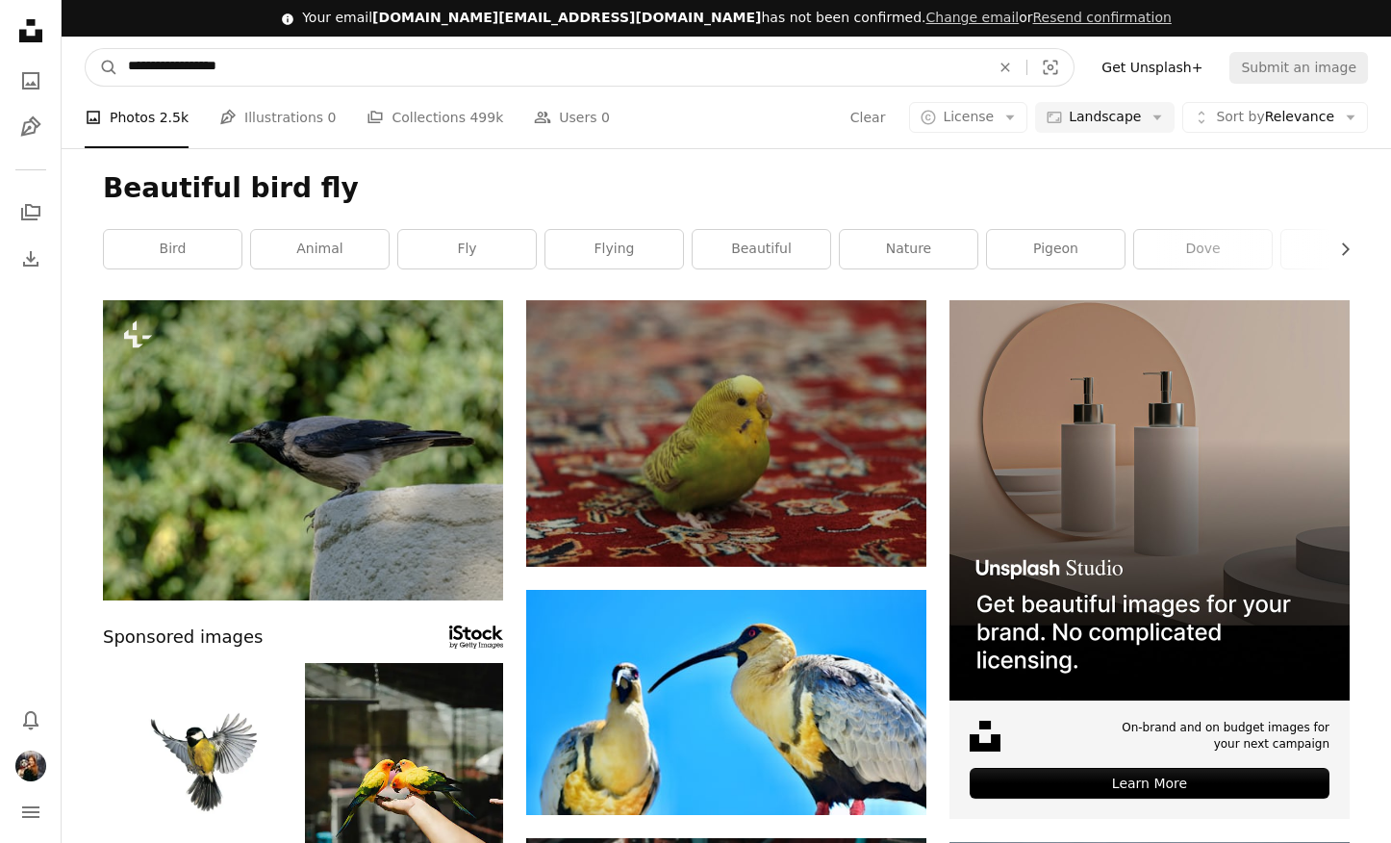
click at [309, 49] on input "**********" at bounding box center [551, 67] width 866 height 37
type input "**********"
click button "A magnifying glass" at bounding box center [102, 67] width 33 height 37
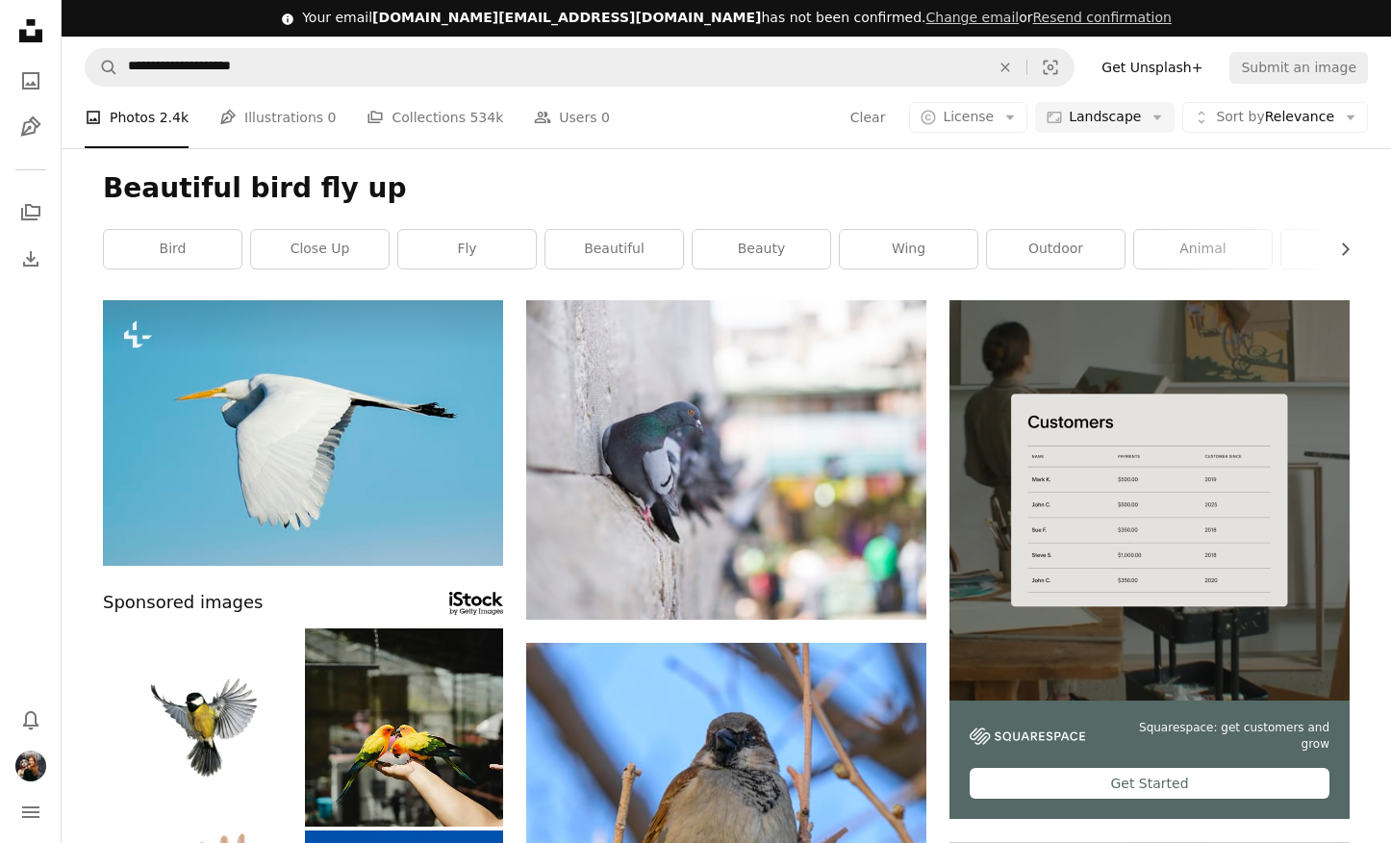
scroll to position [5158, 0]
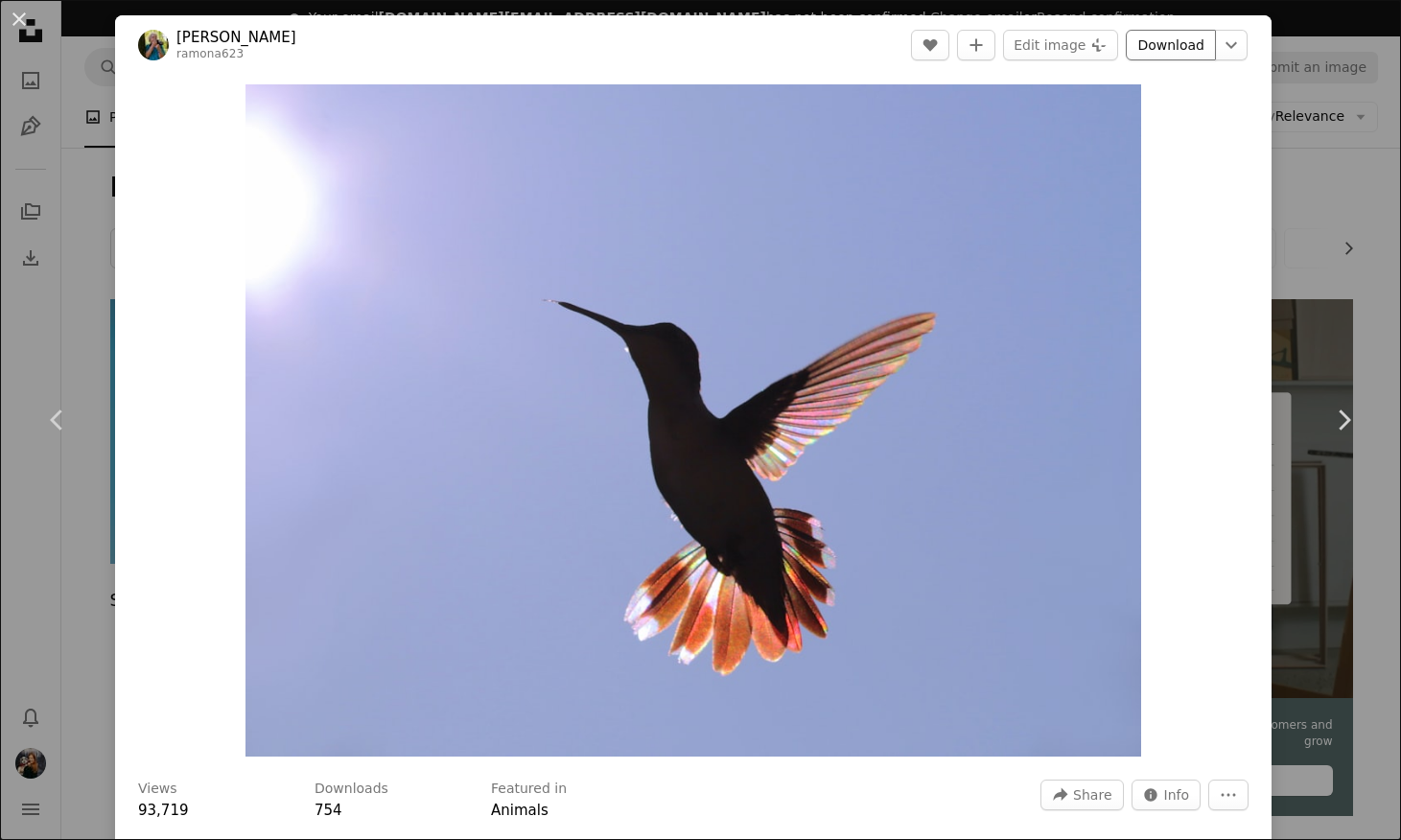
click at [1164, 44] on link "Download" at bounding box center [1171, 45] width 90 height 31
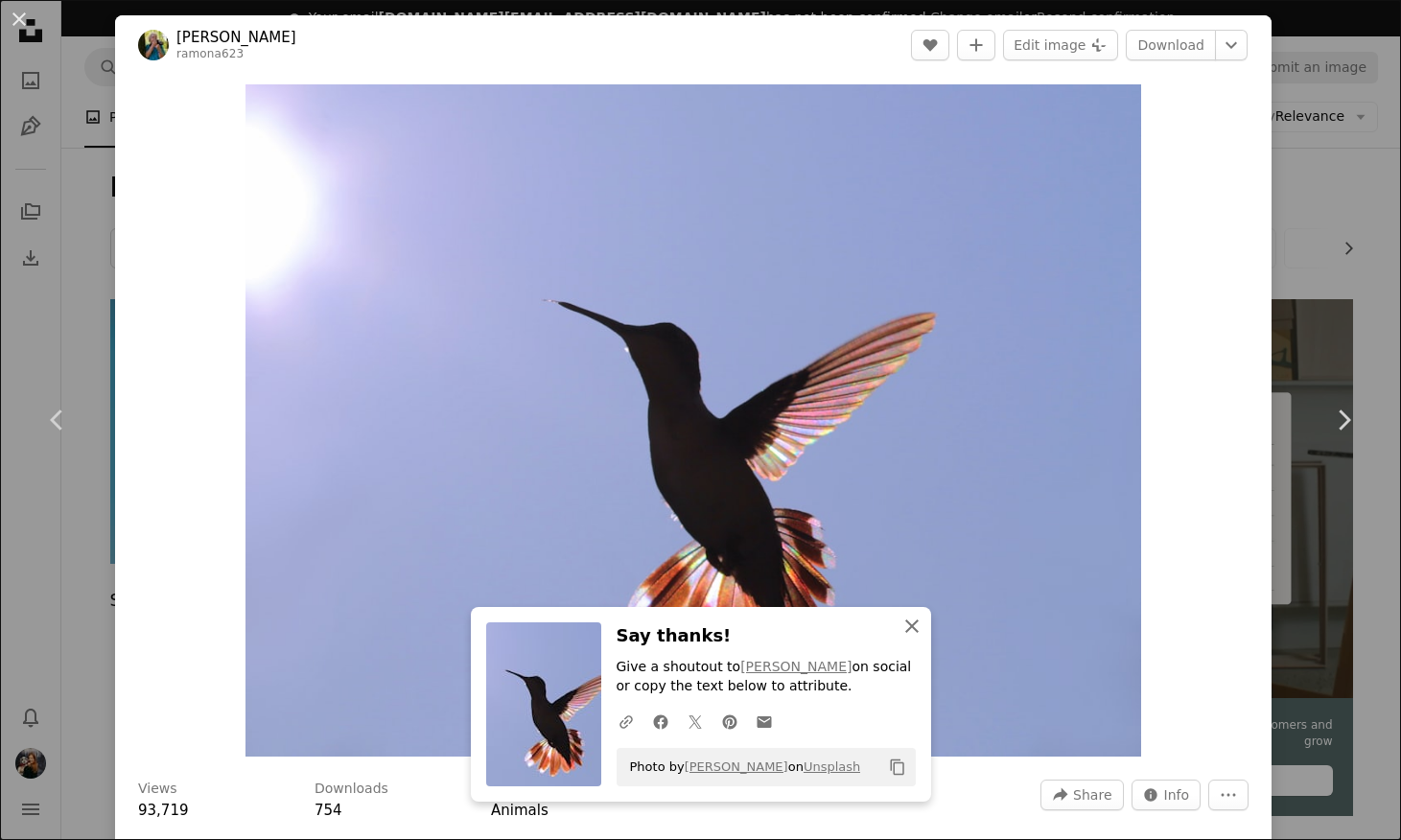
click at [907, 625] on icon "An X shape" at bounding box center [912, 626] width 23 height 23
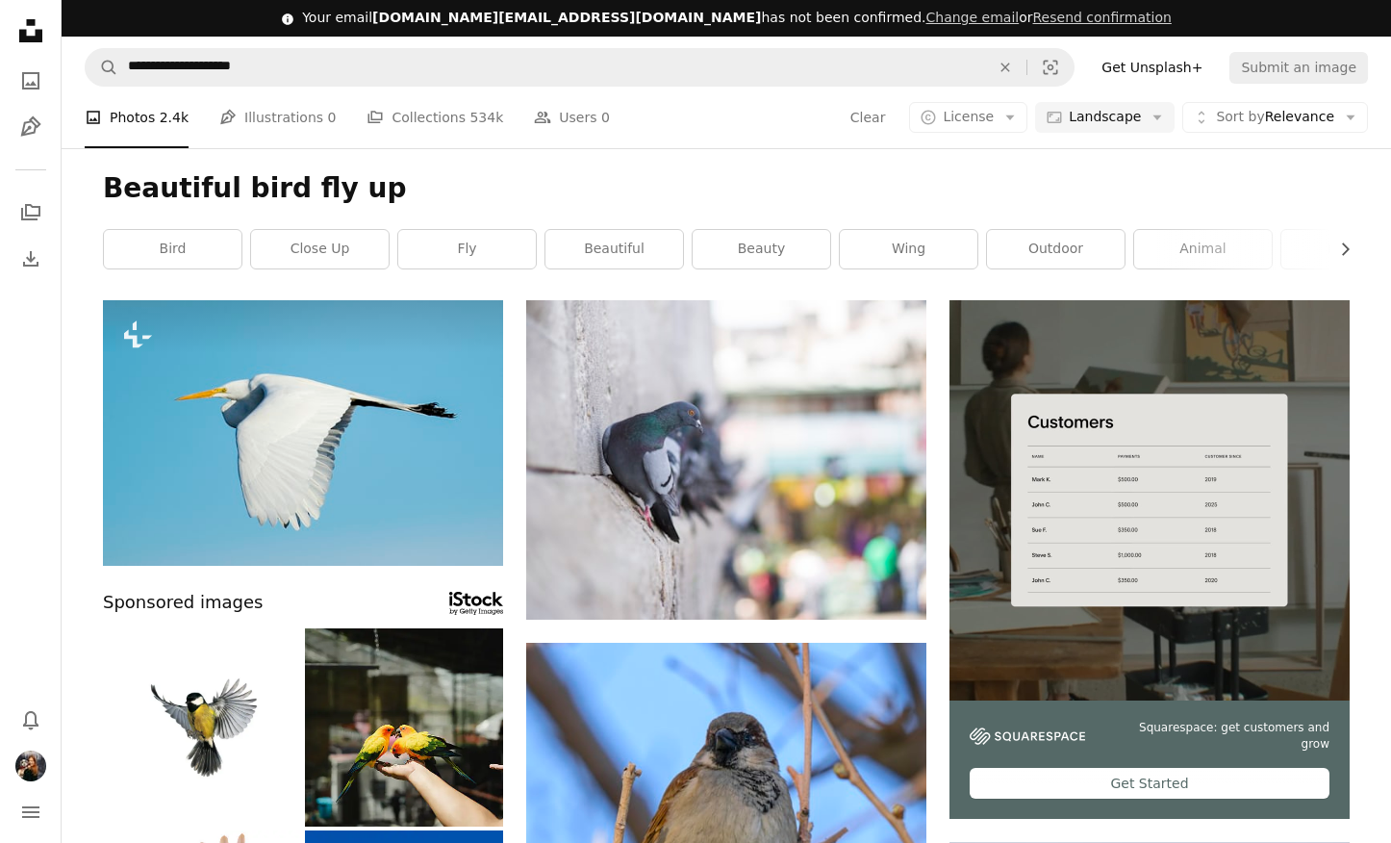
scroll to position [5451, 0]
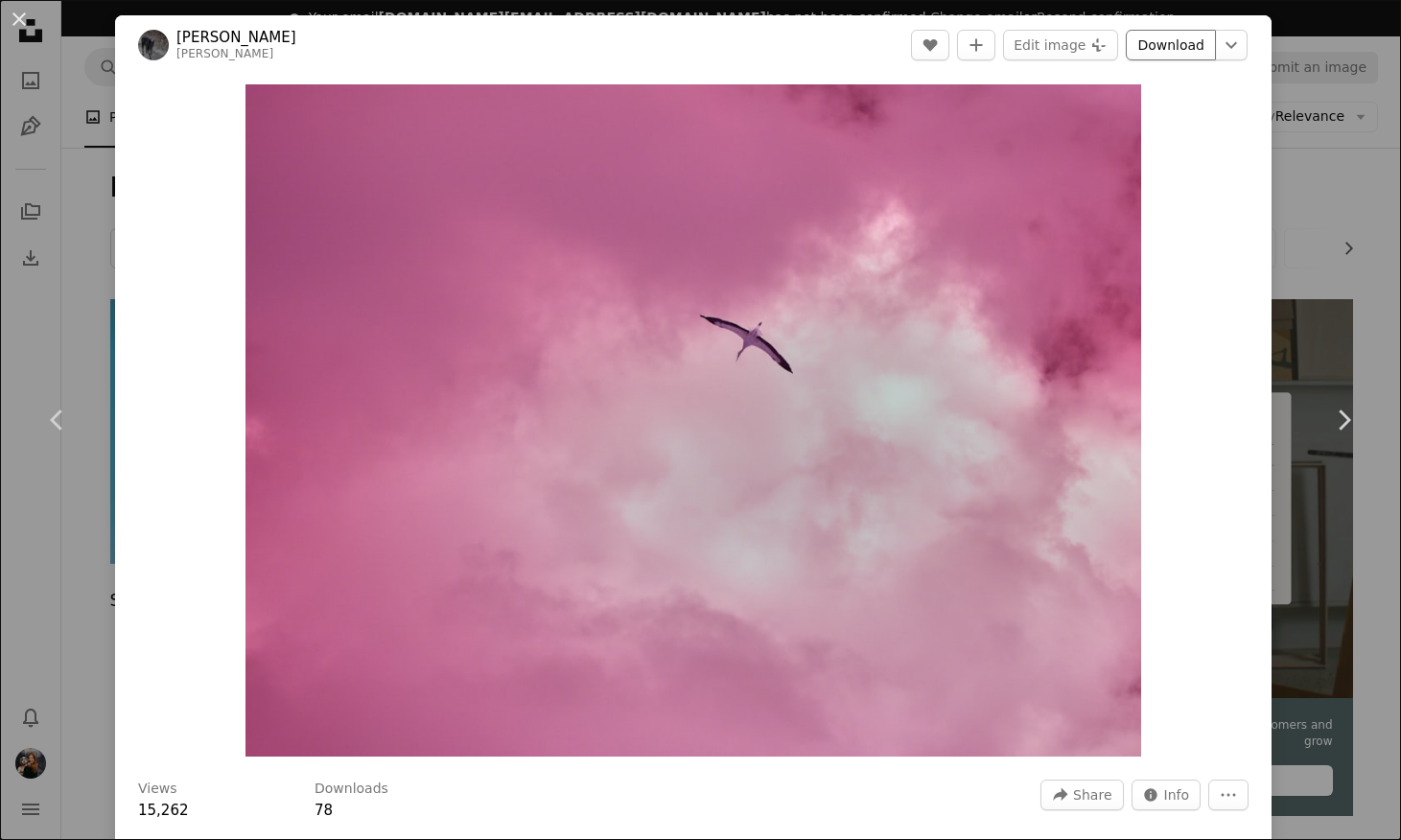
click at [1156, 40] on link "Download" at bounding box center [1171, 45] width 90 height 31
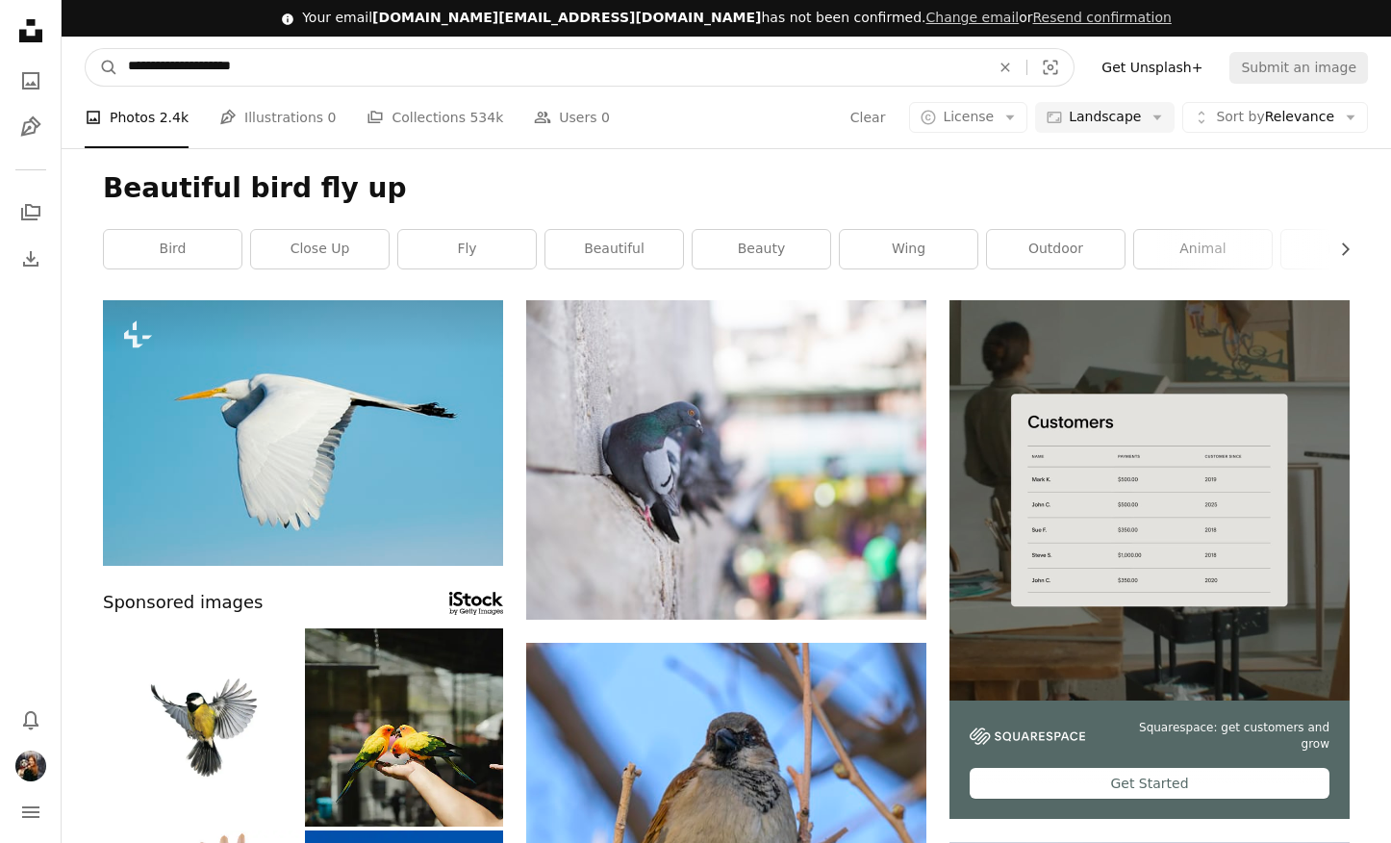
scroll to position [6603, 0]
drag, startPoint x: 285, startPoint y: 30, endPoint x: 56, endPoint y: 1, distance: 230.8
type input "**********"
click button "A magnifying glass" at bounding box center [102, 67] width 33 height 37
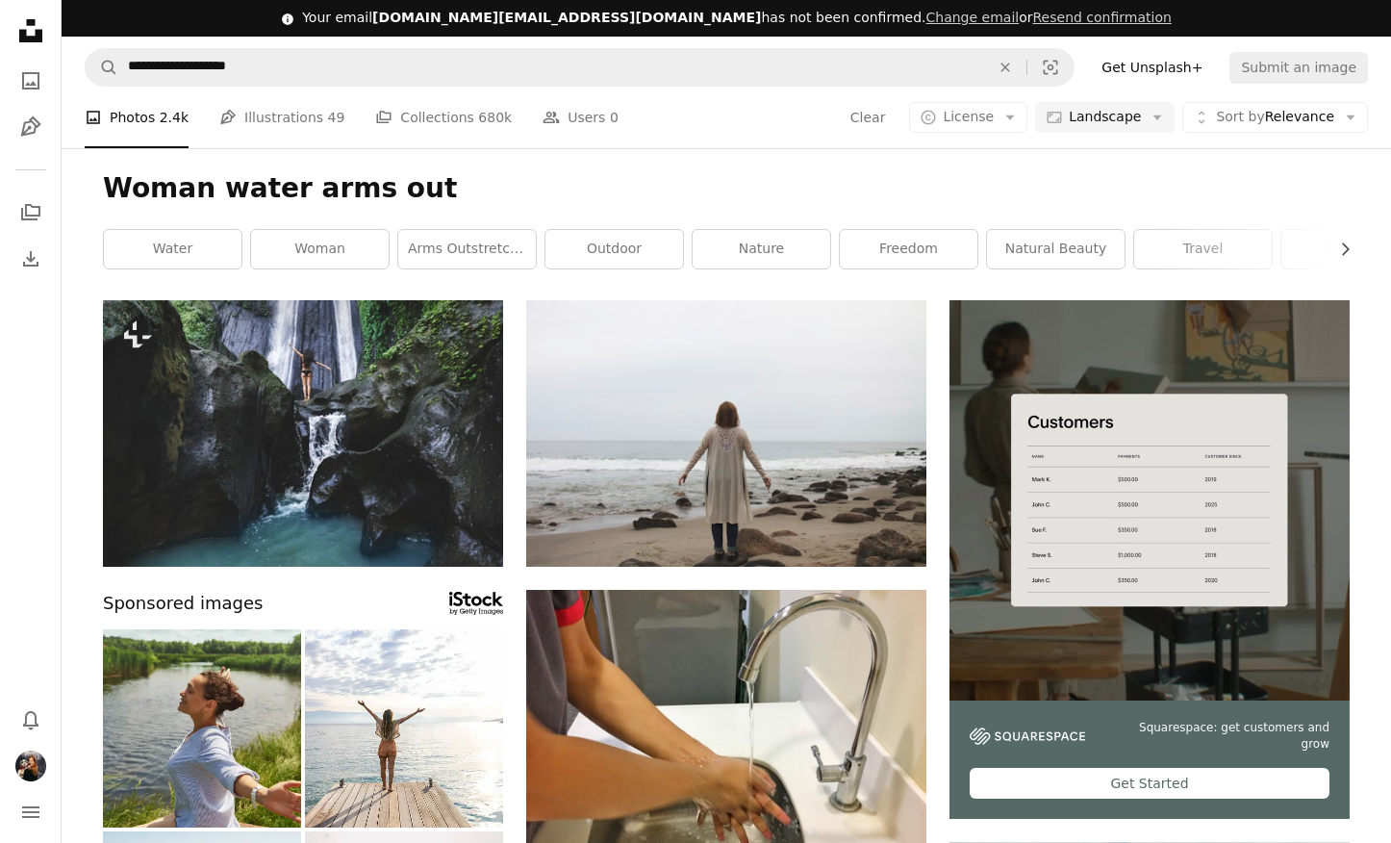
scroll to position [13129, 0]
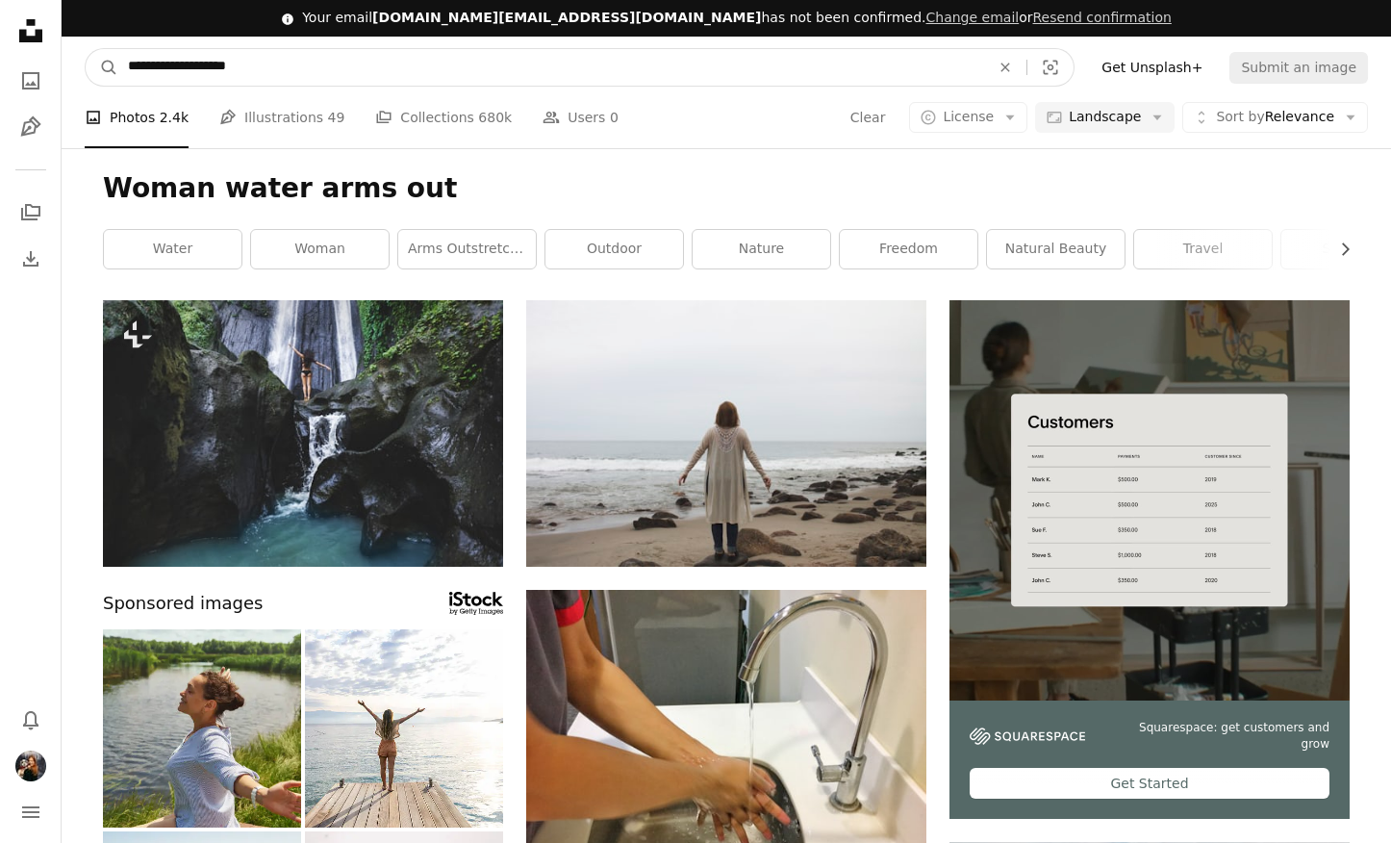
click at [197, 49] on input "**********" at bounding box center [551, 67] width 866 height 37
drag, startPoint x: 212, startPoint y: 26, endPoint x: 181, endPoint y: 31, distance: 31.2
click at [181, 49] on input "**********" at bounding box center [551, 67] width 866 height 37
type input "**********"
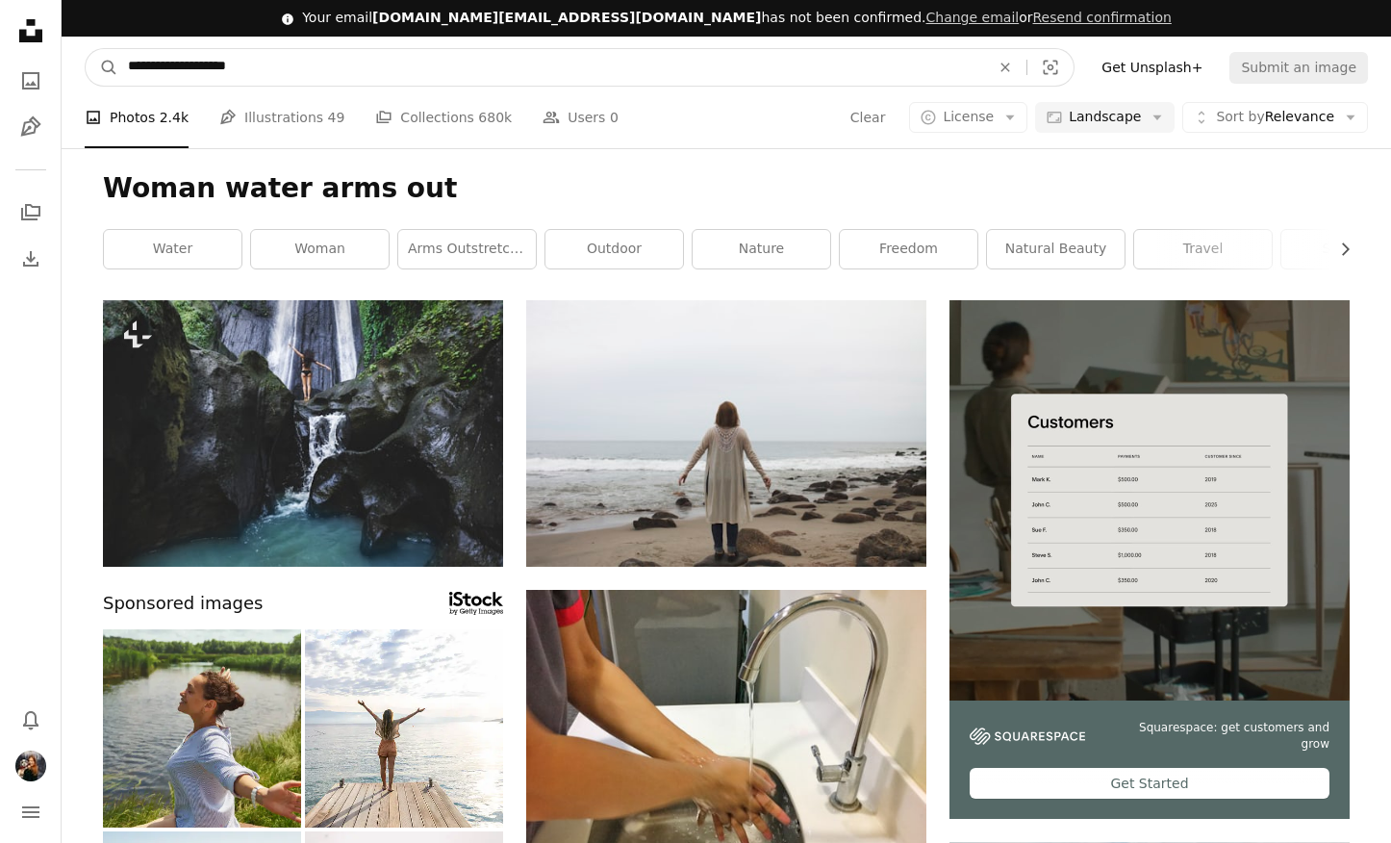
click button "A magnifying glass" at bounding box center [102, 67] width 33 height 37
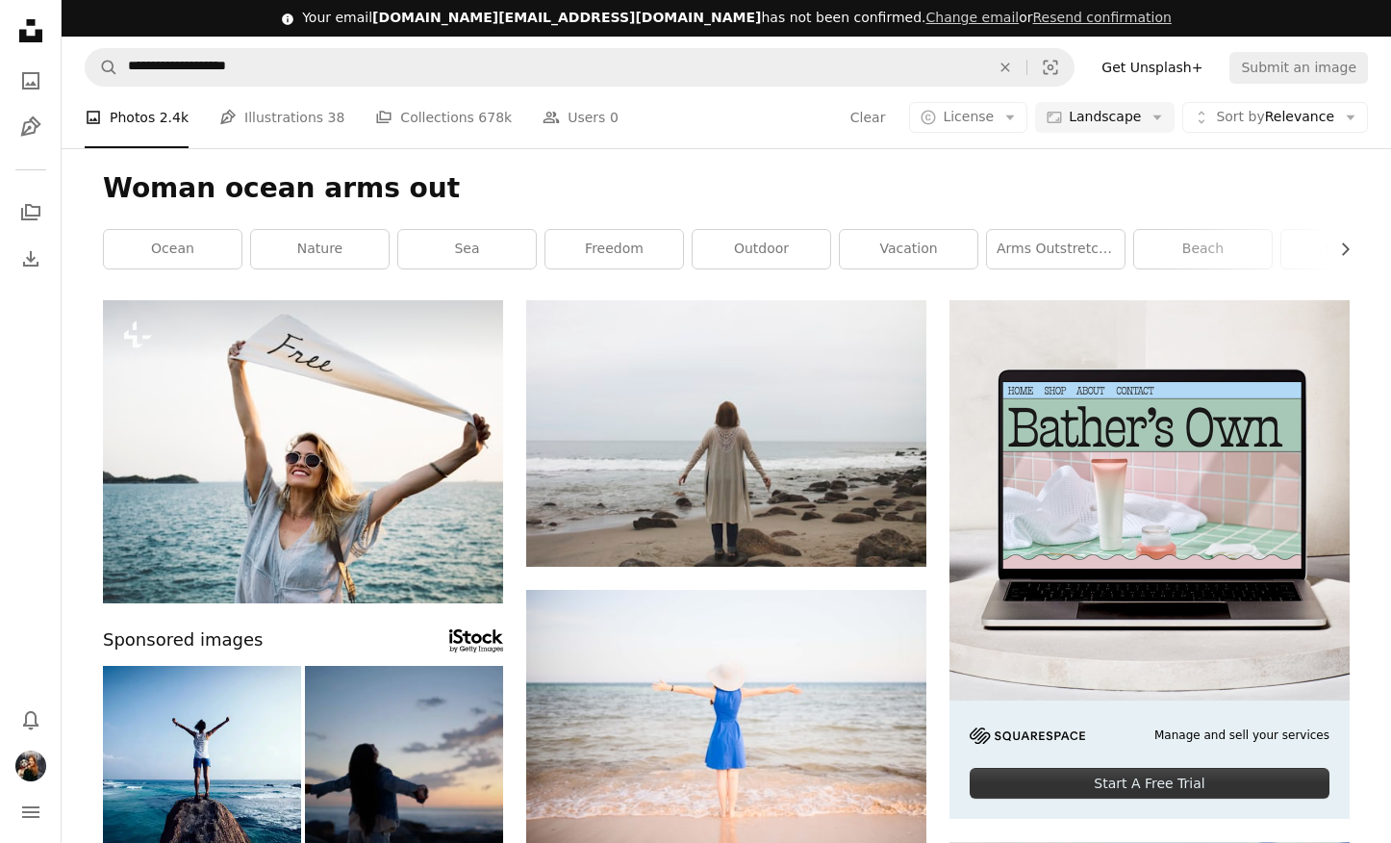
scroll to position [958, 0]
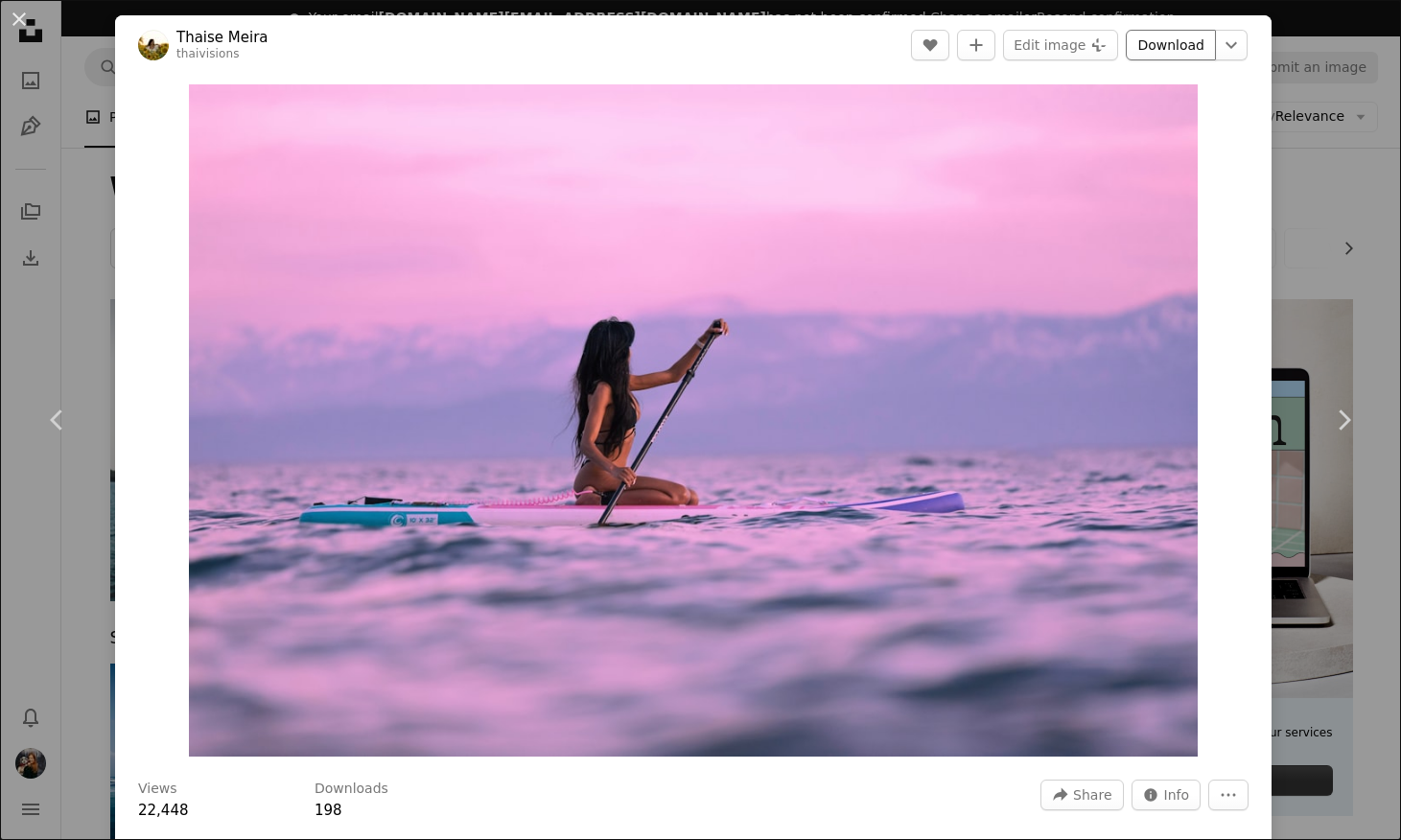
click at [1149, 33] on link "Download" at bounding box center [1171, 45] width 90 height 31
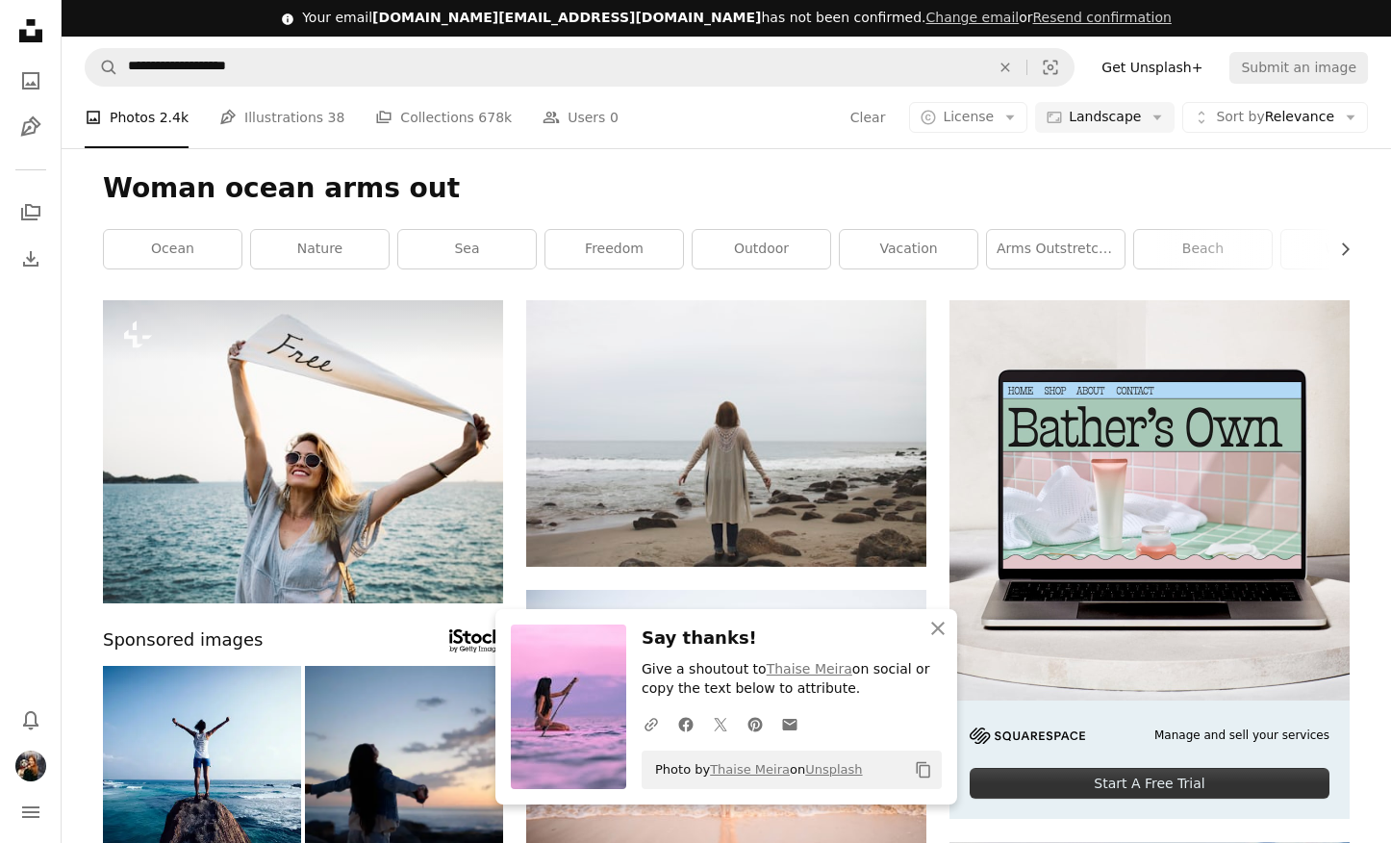
scroll to position [1898, 0]
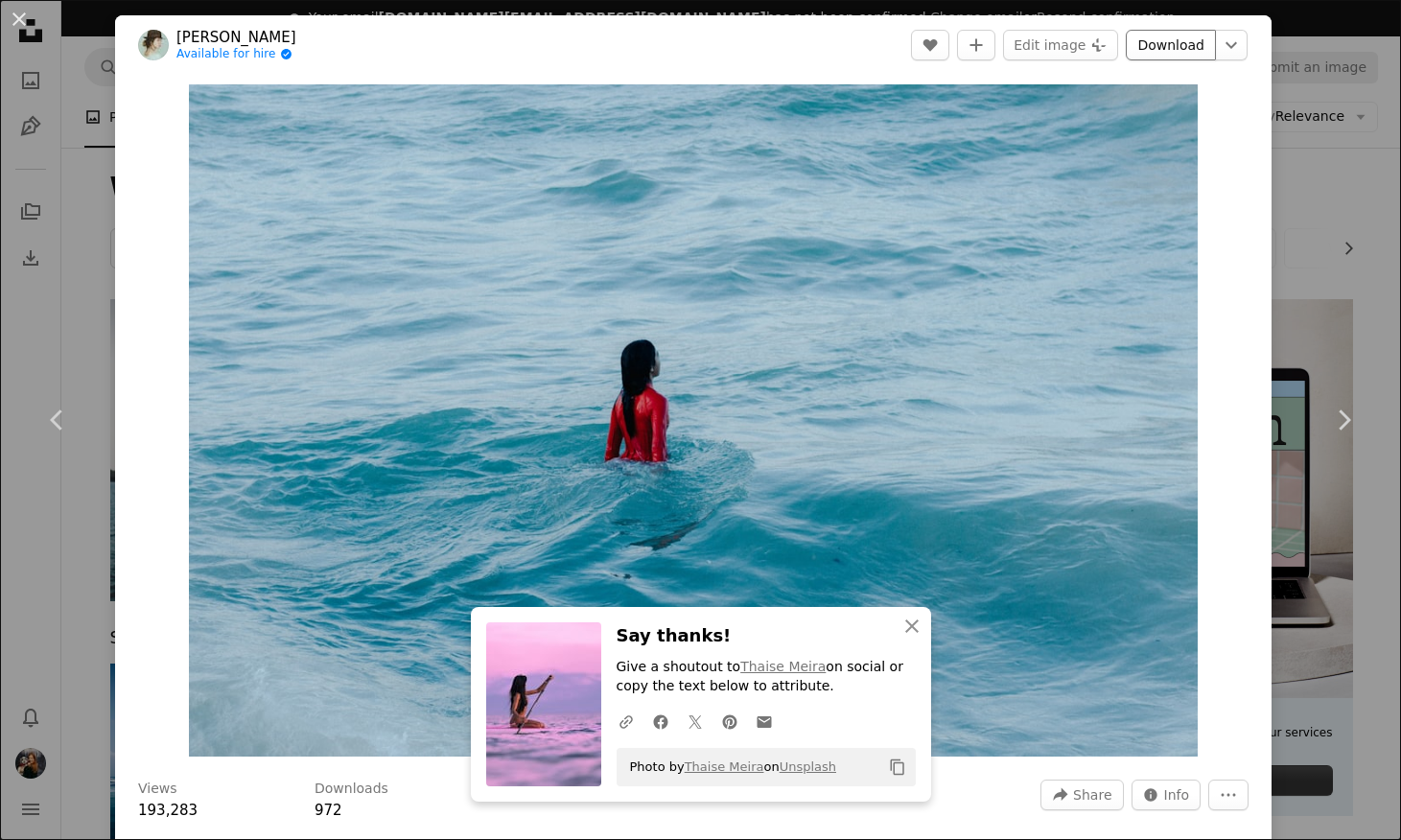
click at [1160, 44] on link "Download" at bounding box center [1171, 45] width 90 height 31
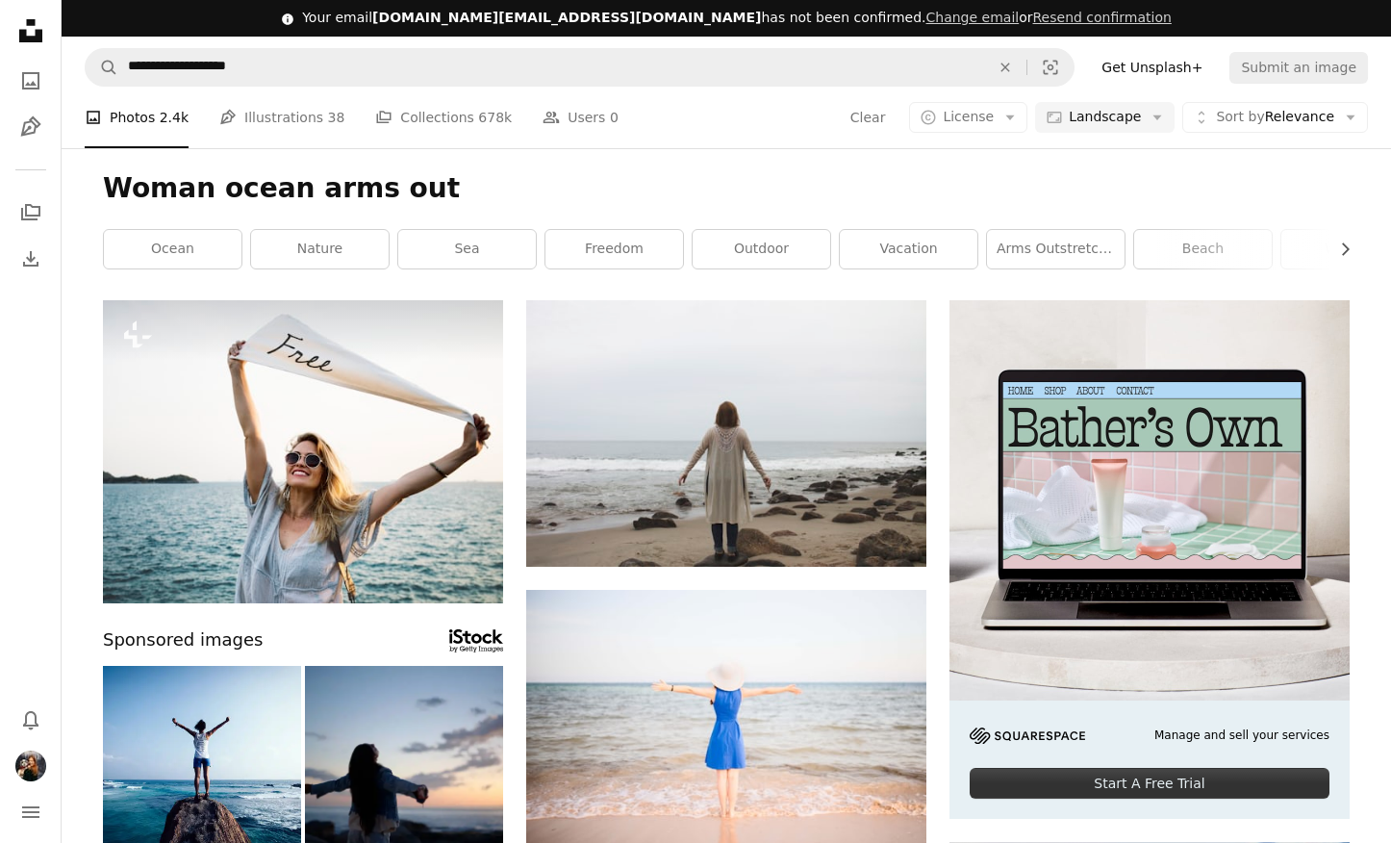
scroll to position [11981, 0]
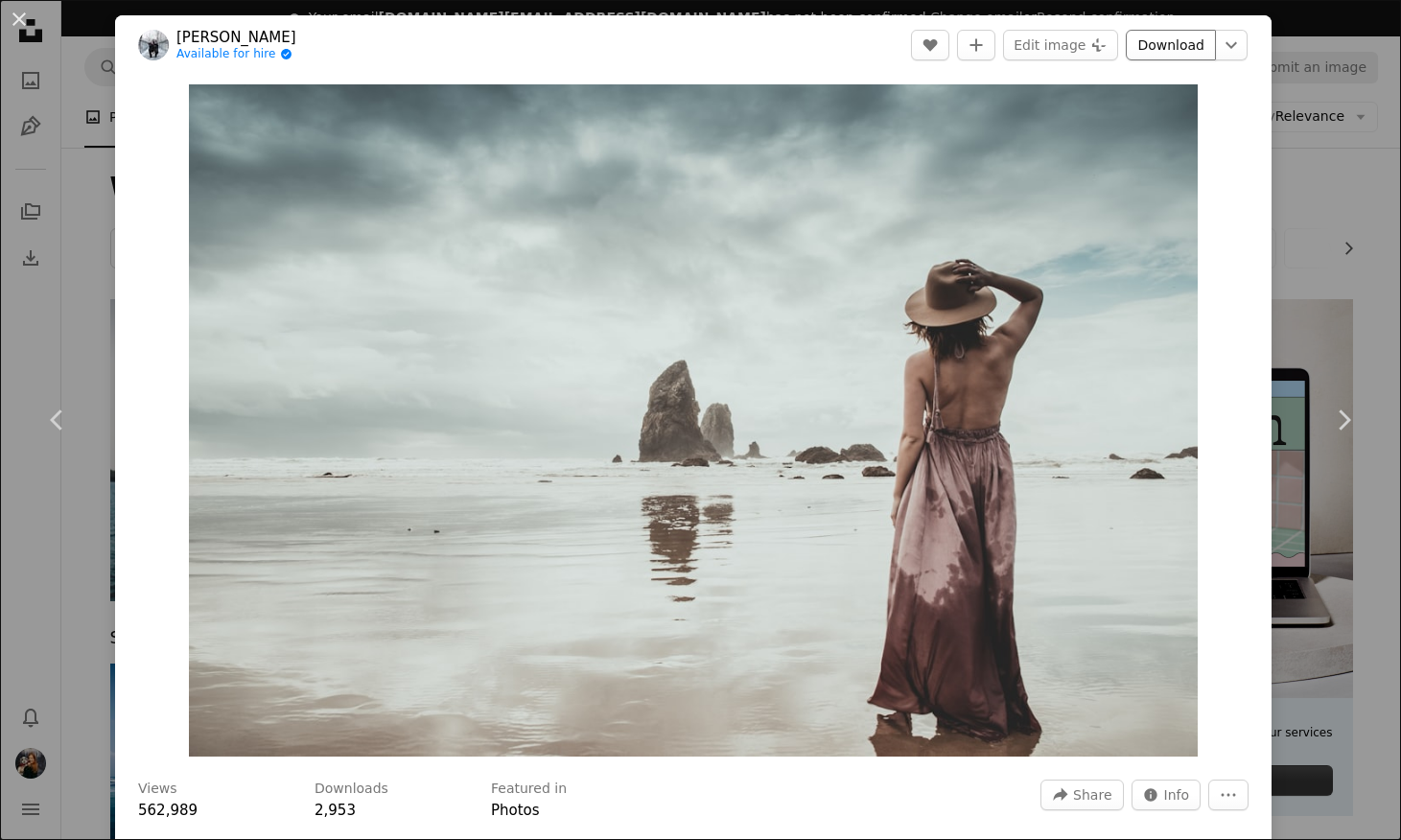
click at [1167, 44] on link "Download" at bounding box center [1171, 45] width 90 height 31
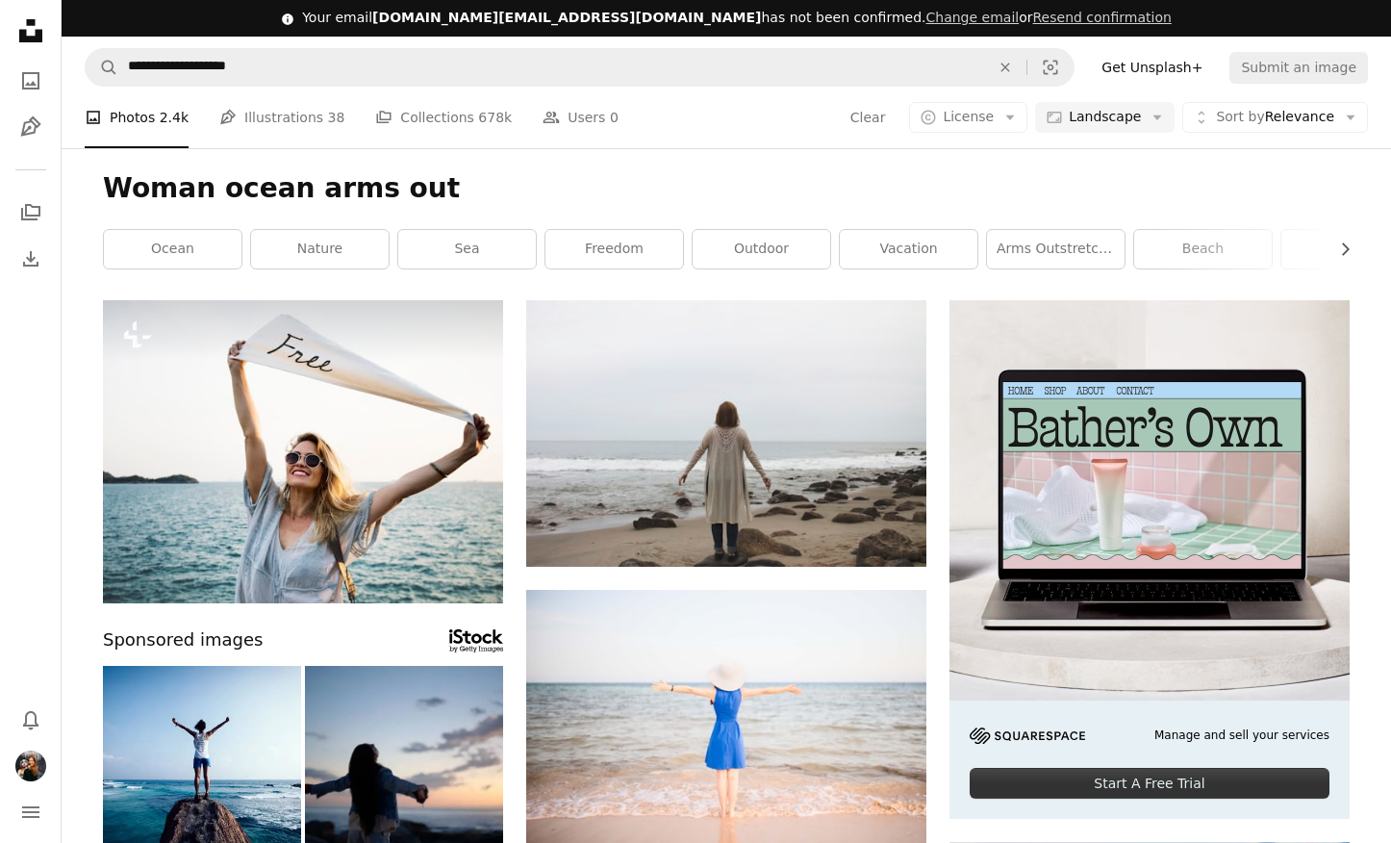
scroll to position [14601, 0]
